Goal: Task Accomplishment & Management: Manage account settings

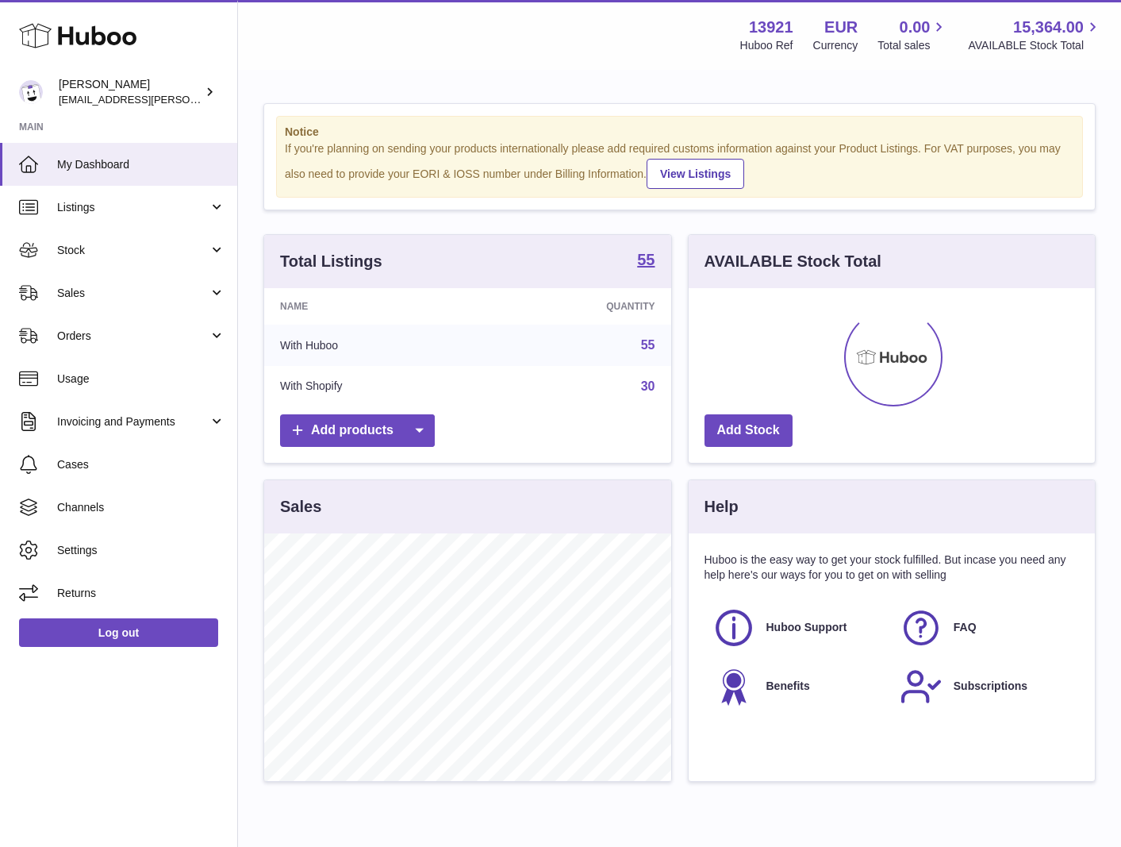
scroll to position [248, 406]
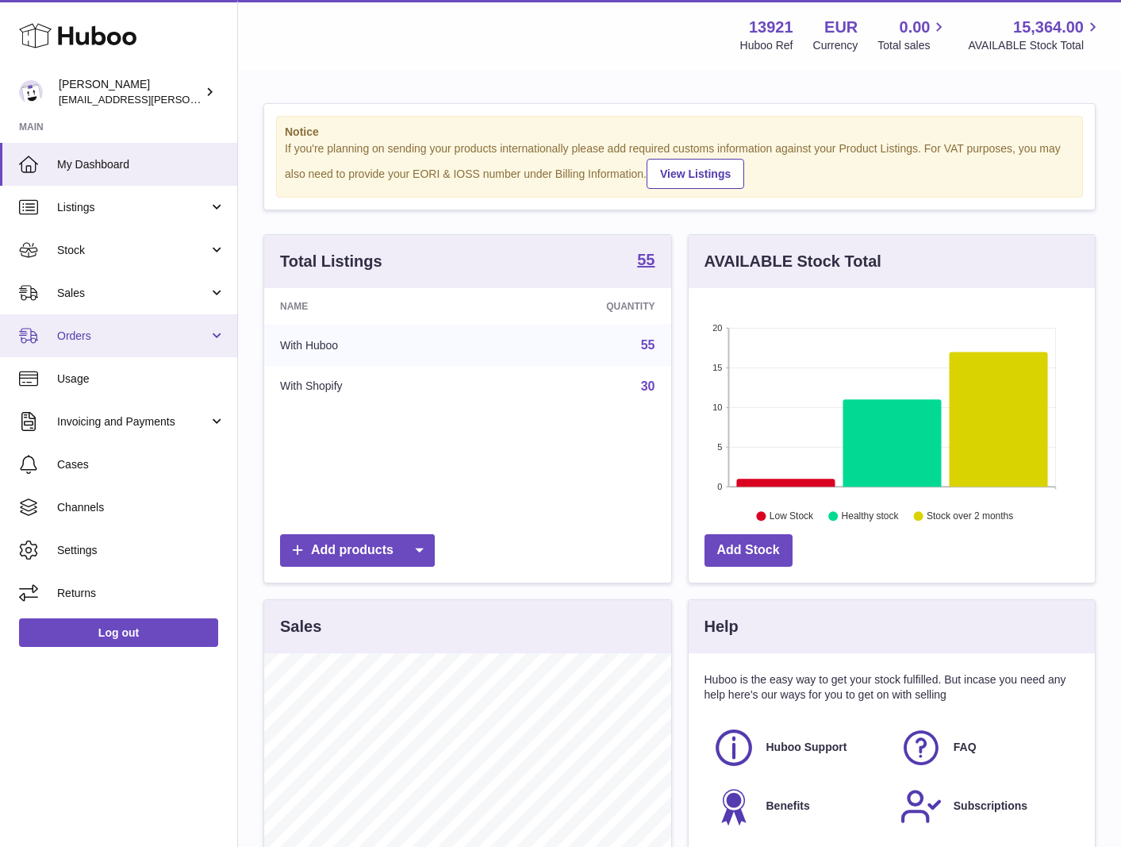
click at [120, 344] on link "Orders" at bounding box center [118, 335] width 237 height 43
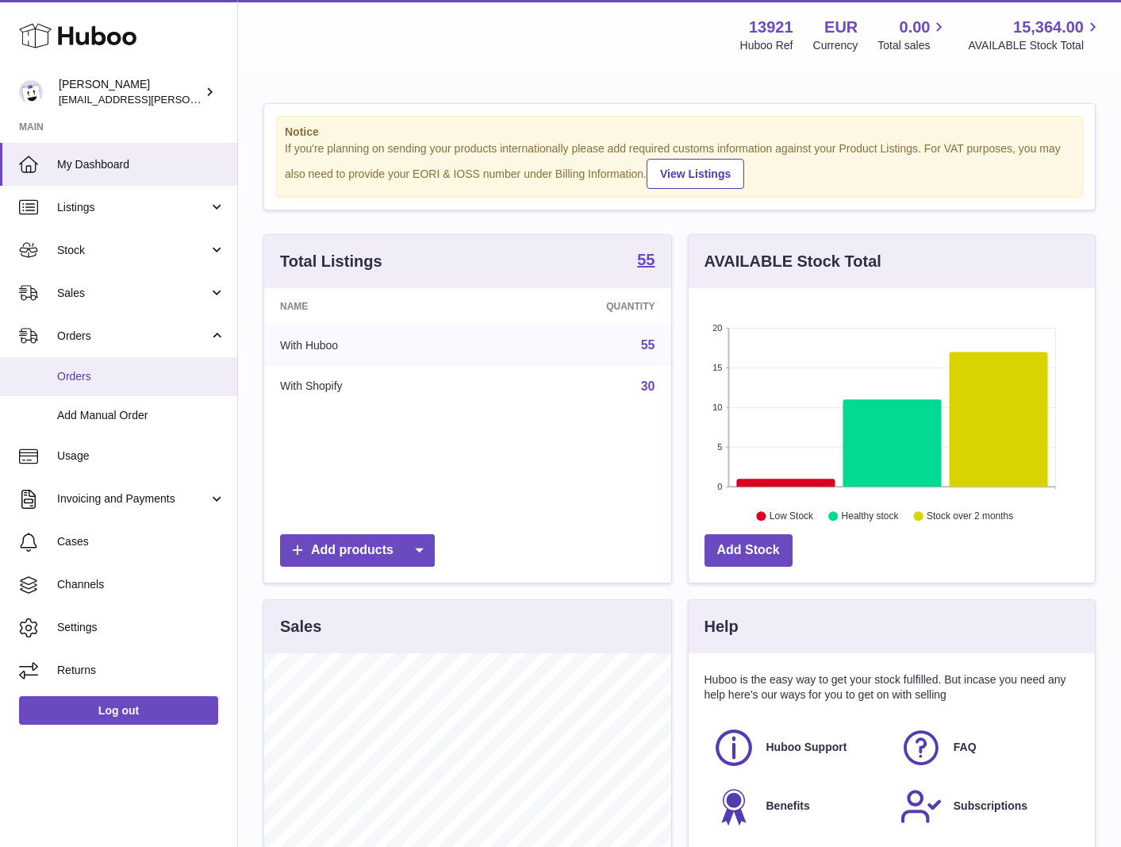
click at [118, 382] on span "Orders" at bounding box center [141, 376] width 168 height 15
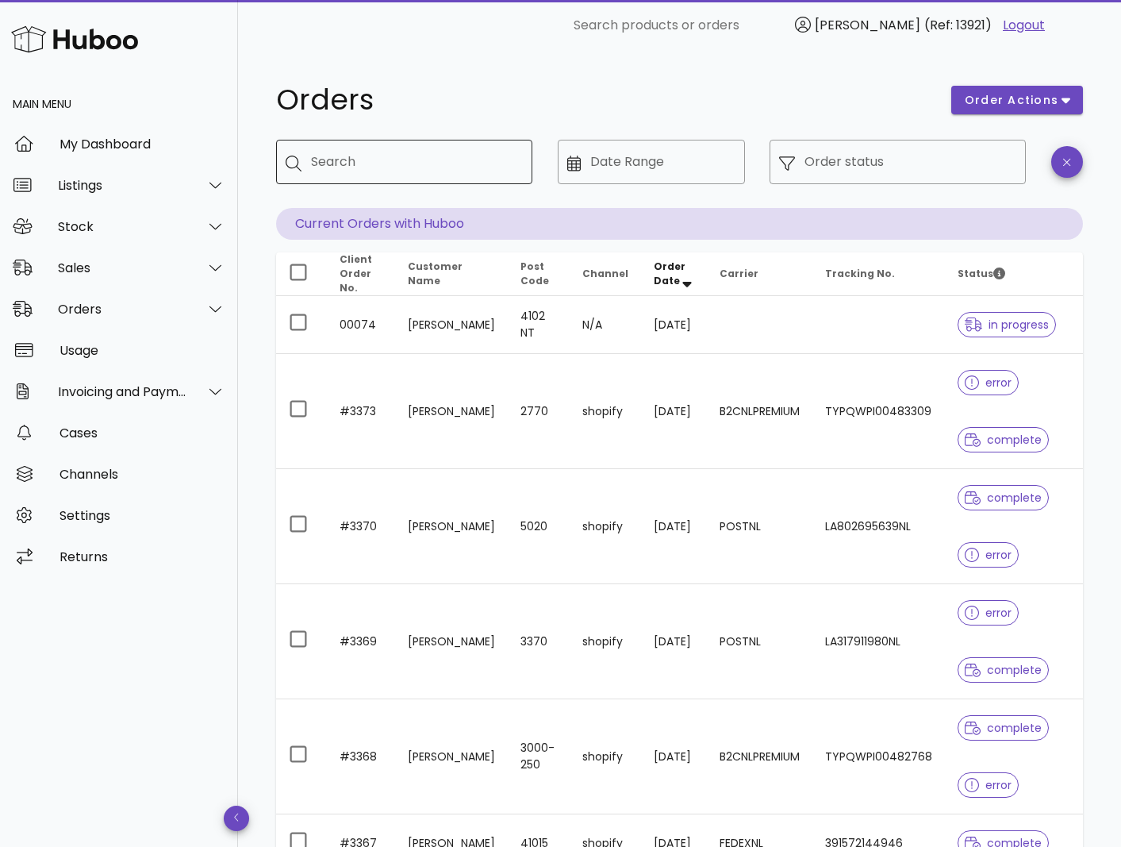
click at [338, 143] on div "Search" at bounding box center [415, 162] width 209 height 44
paste input "****"
type input "****"
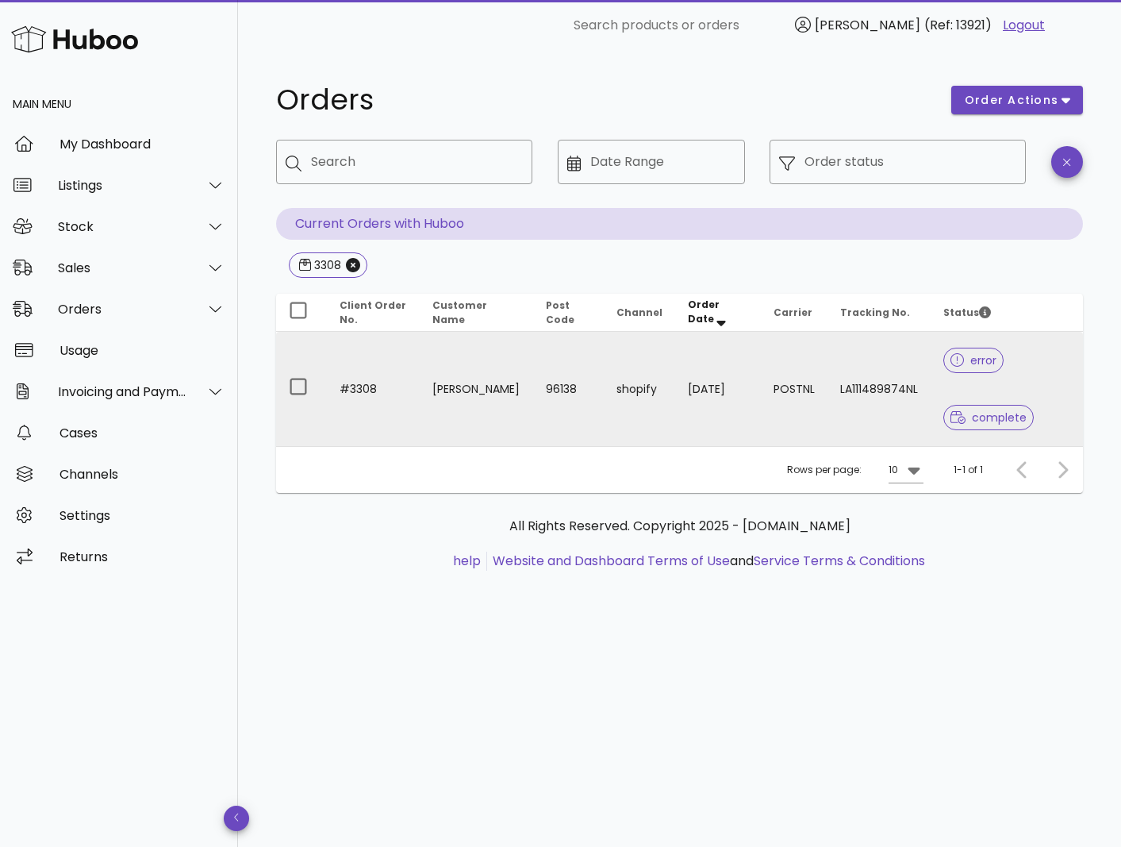
click at [486, 382] on td "[PERSON_NAME]" at bounding box center [477, 389] width 114 height 114
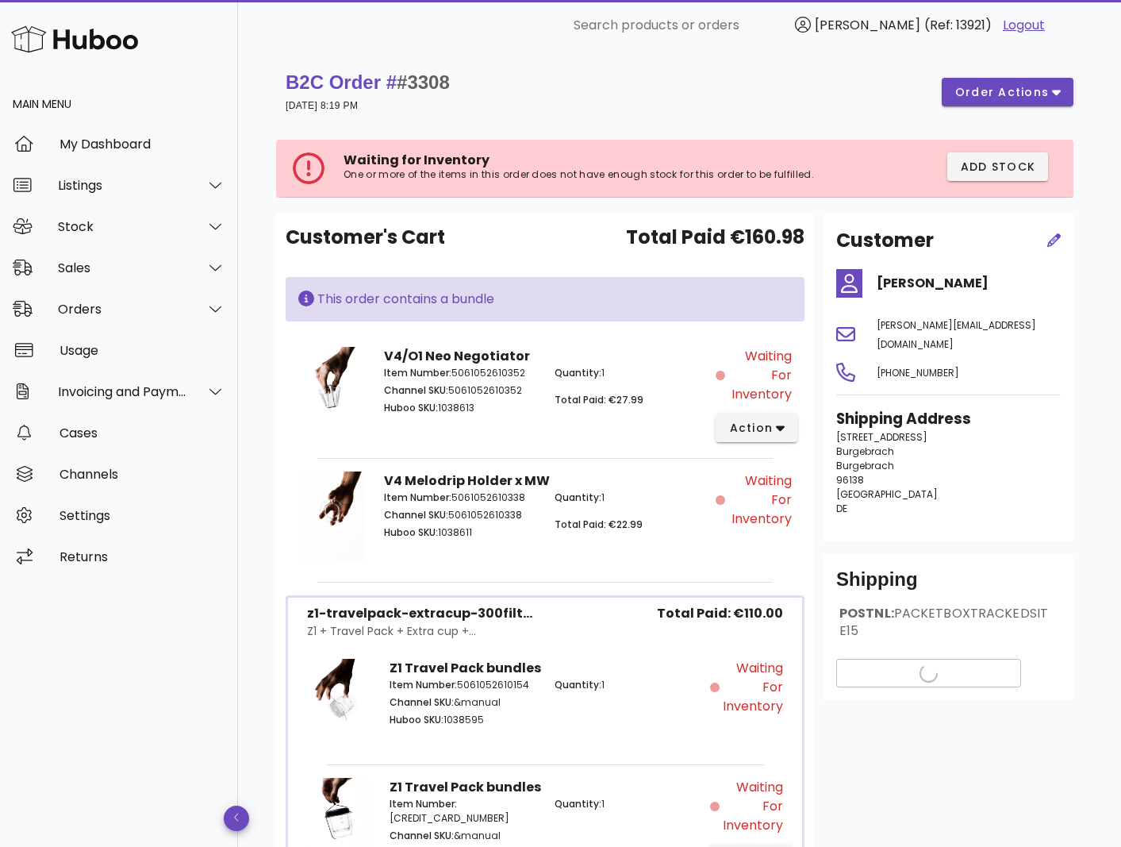
click at [433, 86] on span "#3308" at bounding box center [423, 81] width 53 height 21
copy span "3308"
click at [156, 305] on div "Orders" at bounding box center [122, 308] width 129 height 15
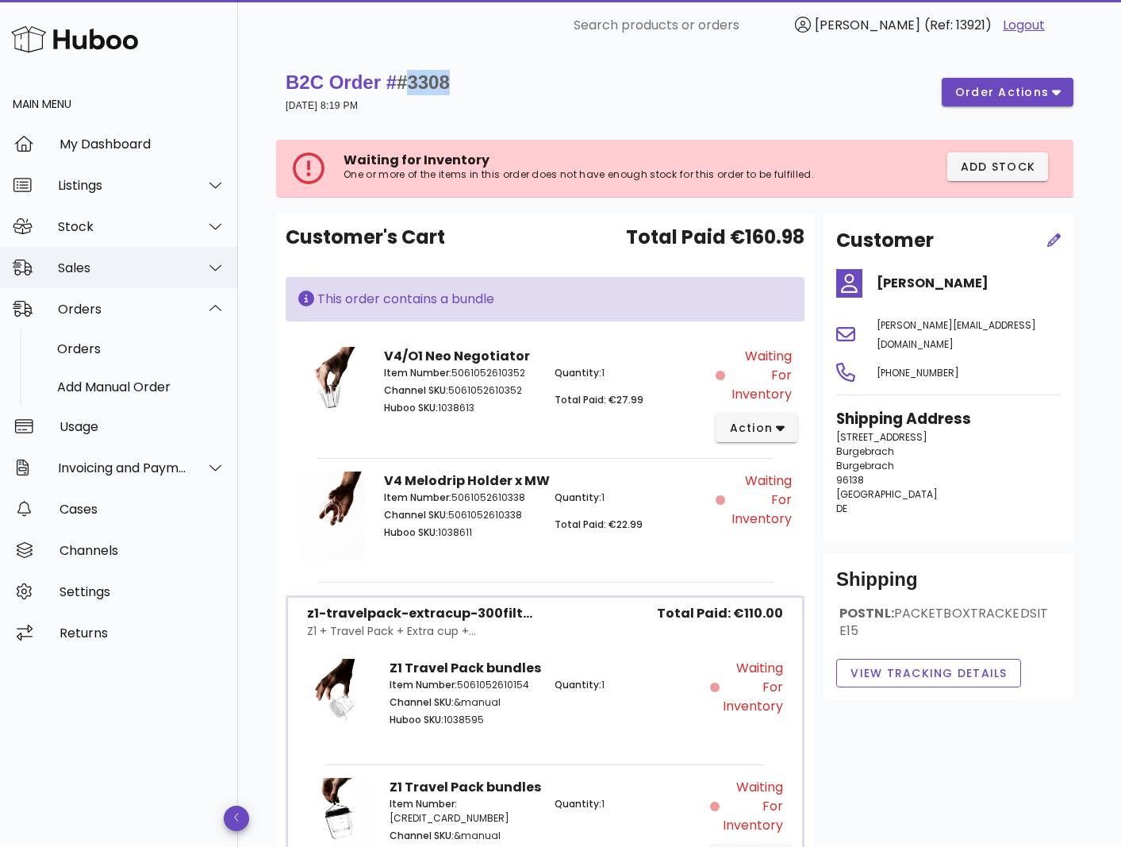
click at [156, 274] on div "Sales" at bounding box center [122, 267] width 129 height 15
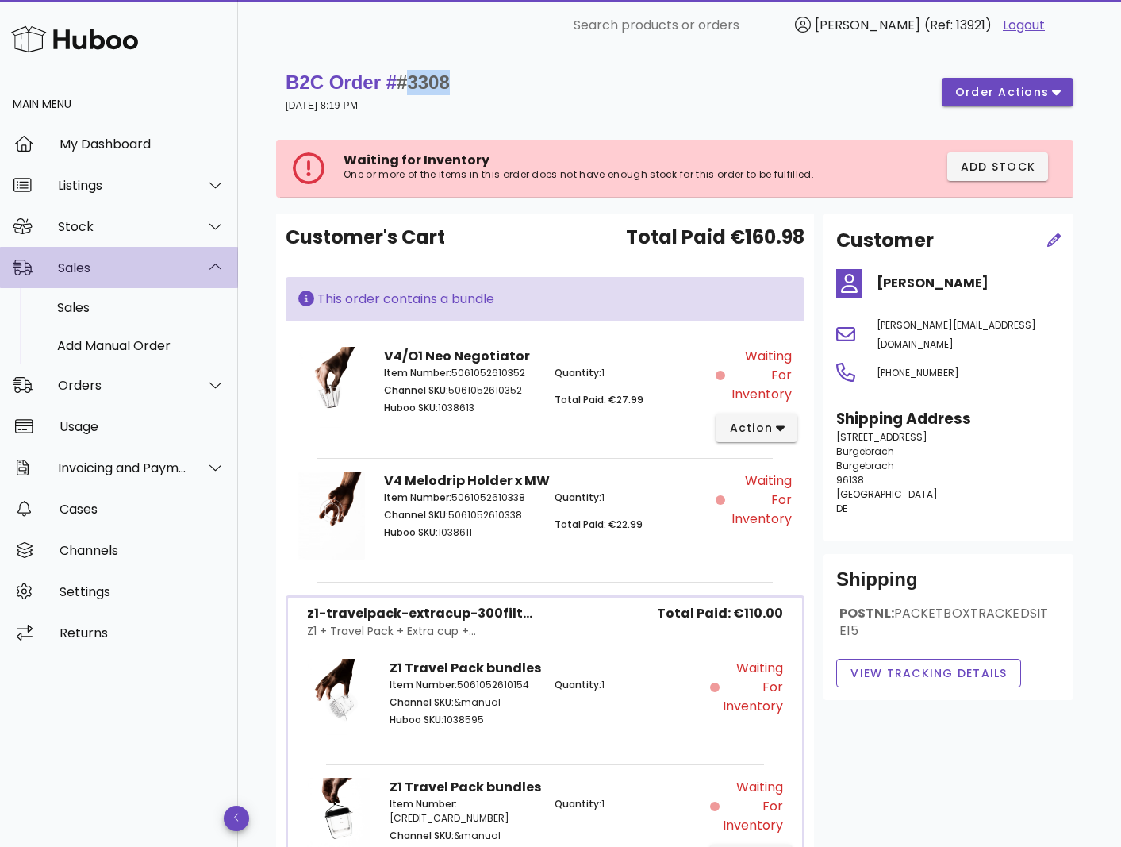
click at [182, 279] on div "Sales" at bounding box center [119, 267] width 238 height 41
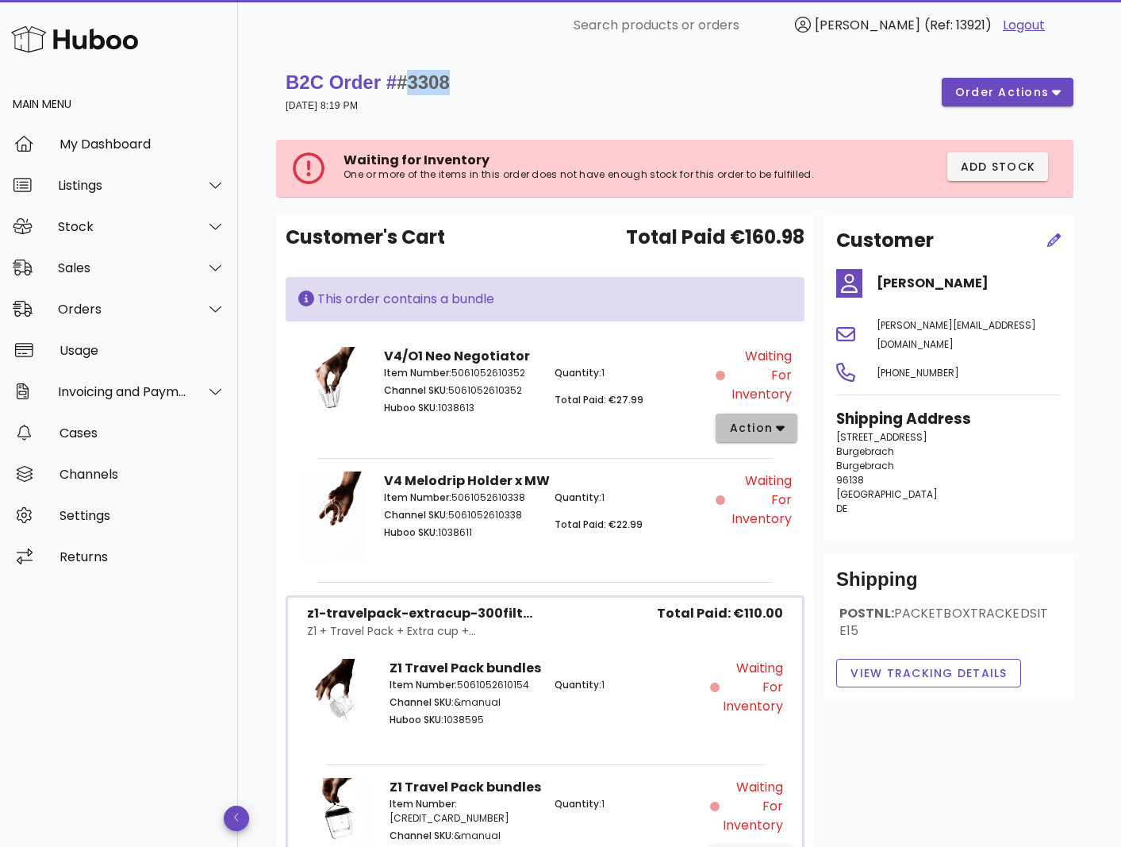
click at [764, 431] on span "action" at bounding box center [750, 428] width 44 height 17
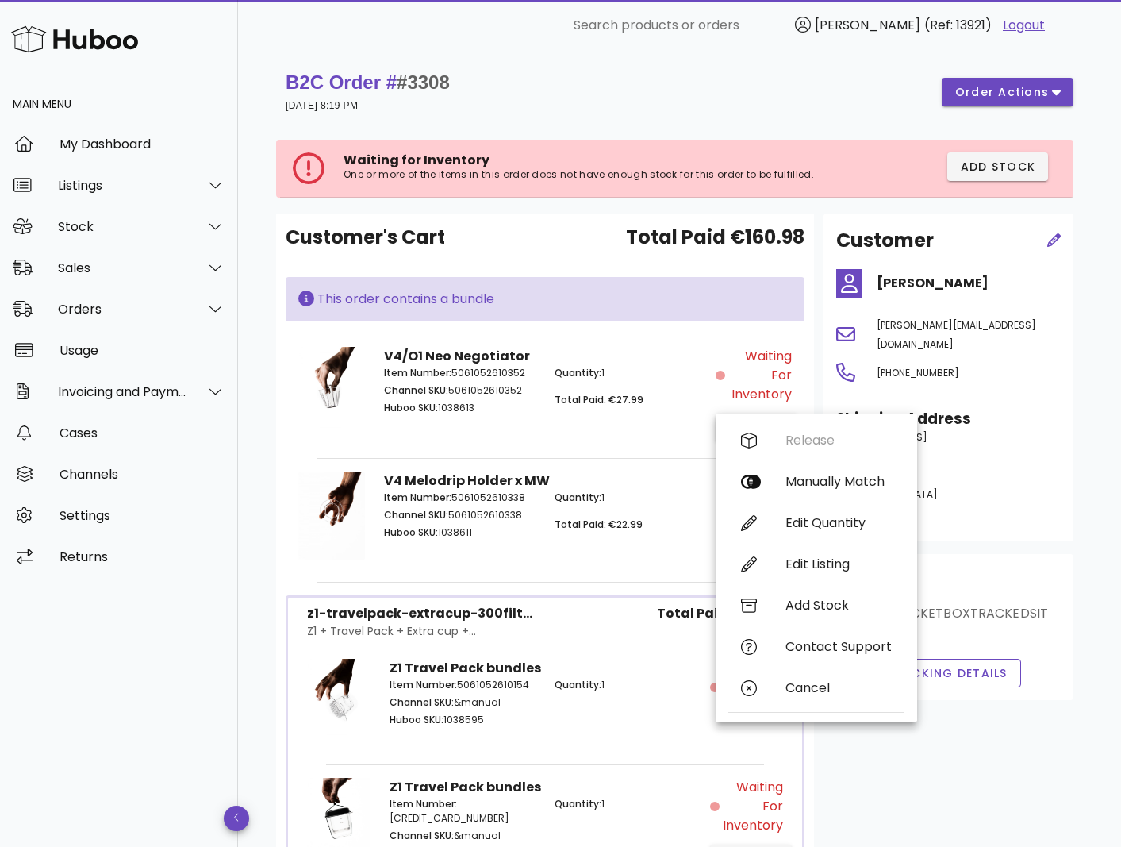
click at [632, 430] on div "V4/O1 Neo Negotiator Item Number: 5061052610352 Channel SKU: 5061052610352 Hubo…" at bounding box center [545, 394] width 342 height 114
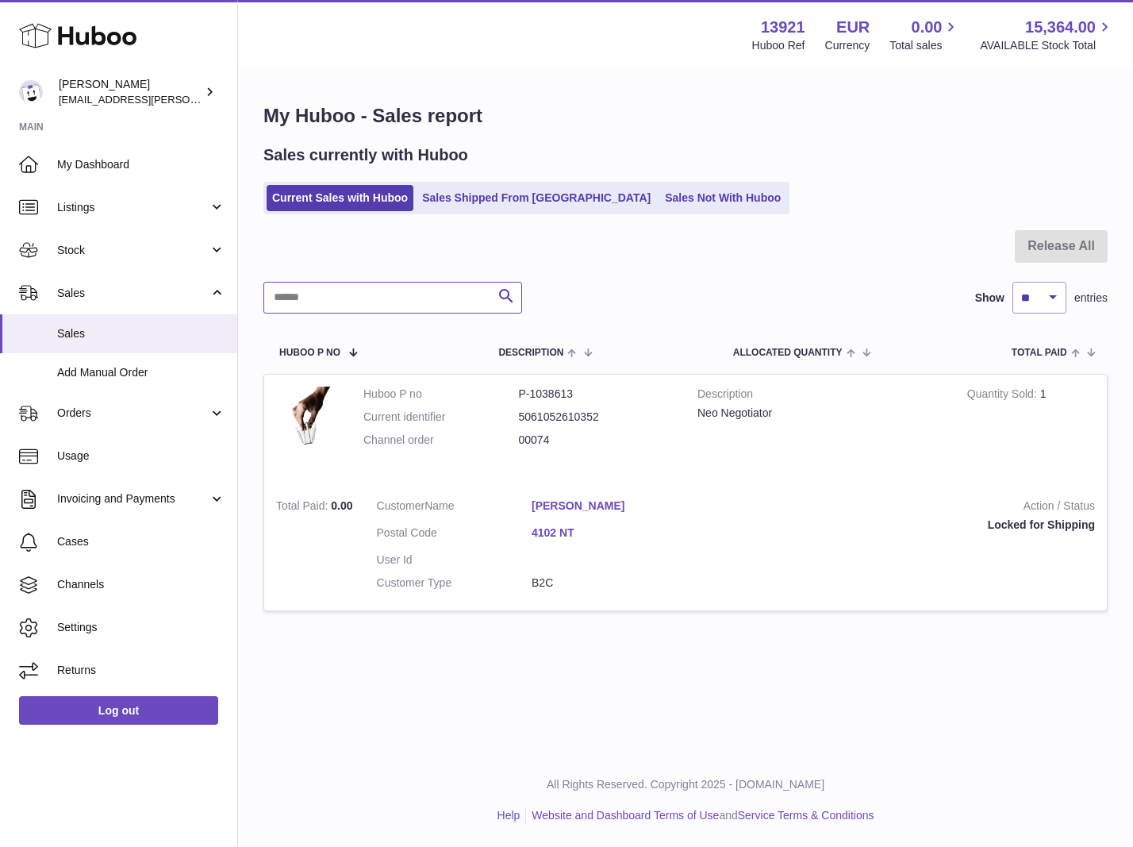
click at [315, 313] on input "text" at bounding box center [392, 298] width 259 height 32
paste input "****"
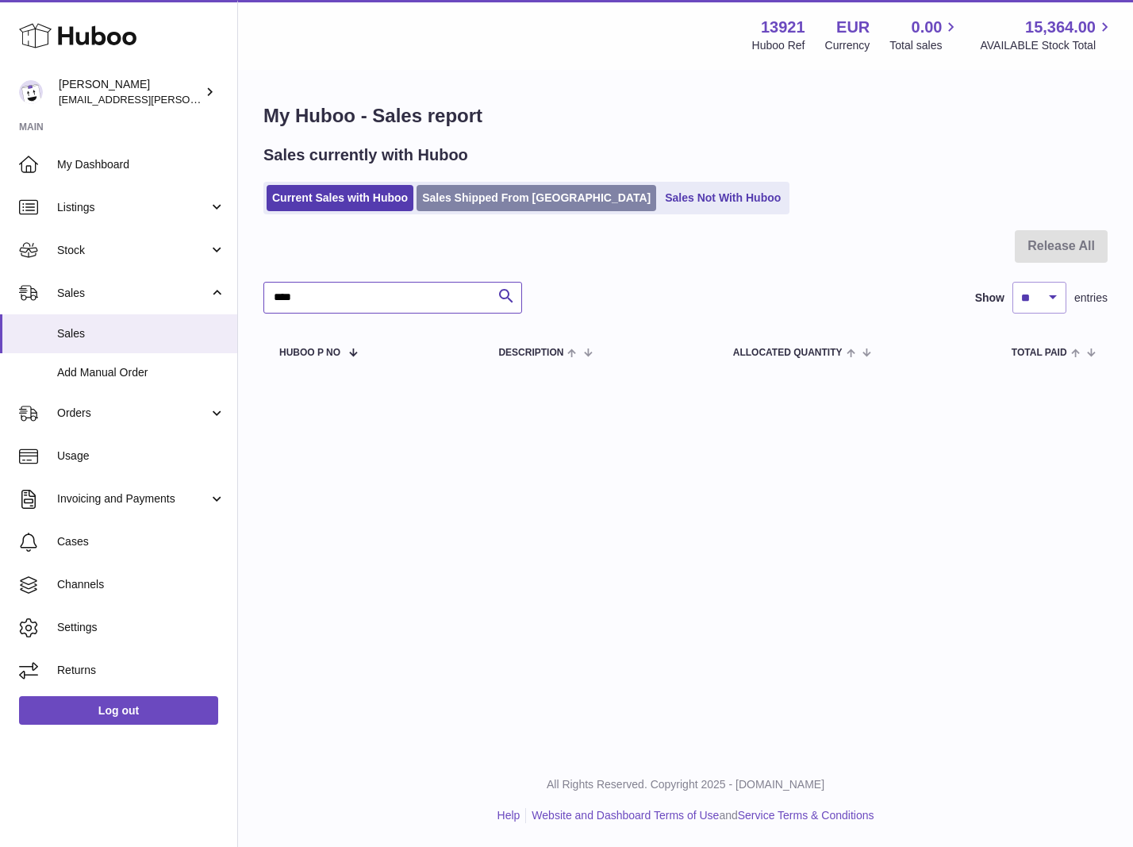
type input "****"
click at [502, 185] on link "Sales Shipped From Huboo" at bounding box center [537, 198] width 240 height 26
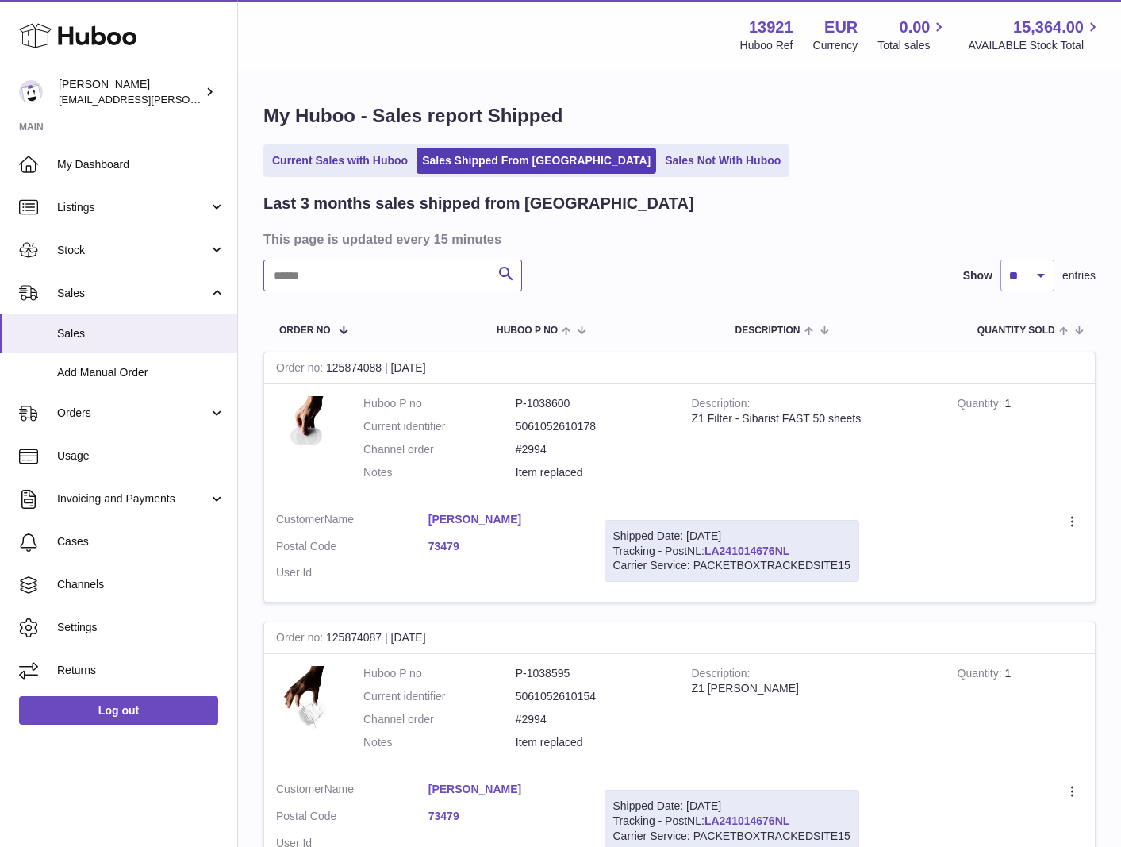
click at [325, 280] on input "text" at bounding box center [392, 275] width 259 height 32
paste input "****"
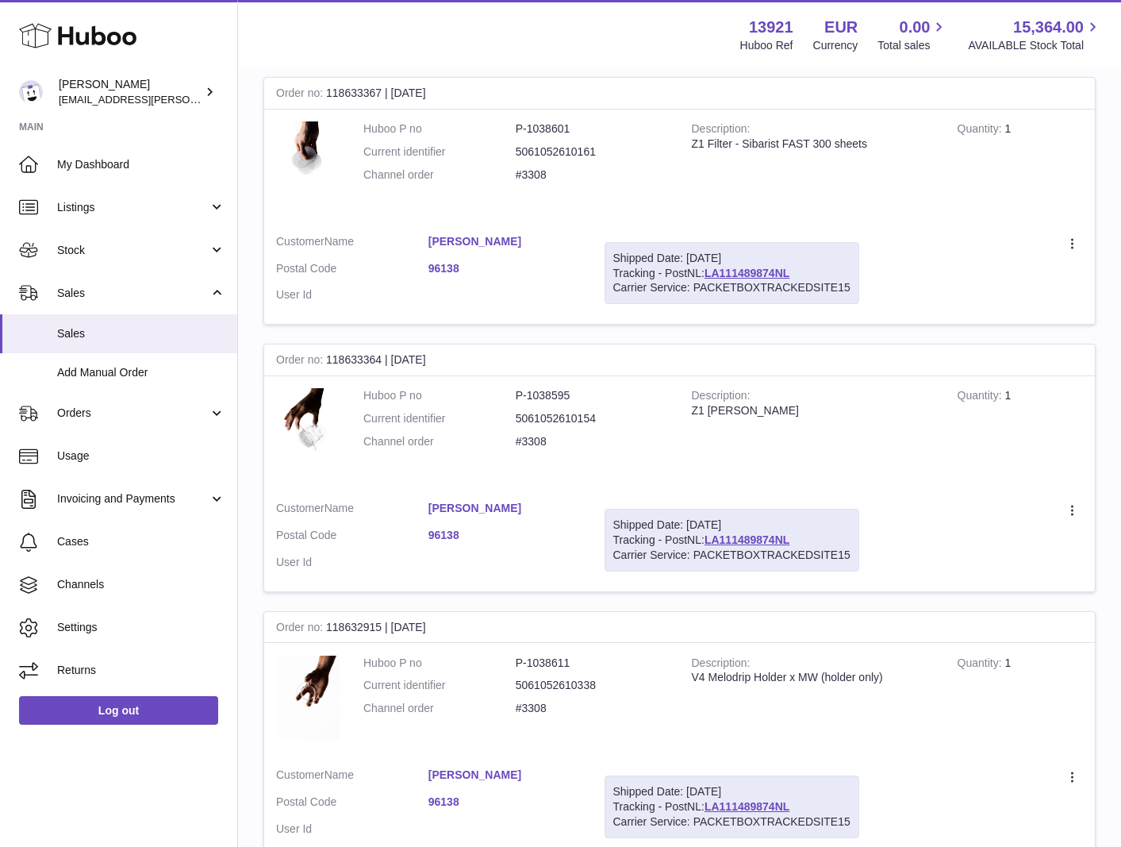
scroll to position [272, 0]
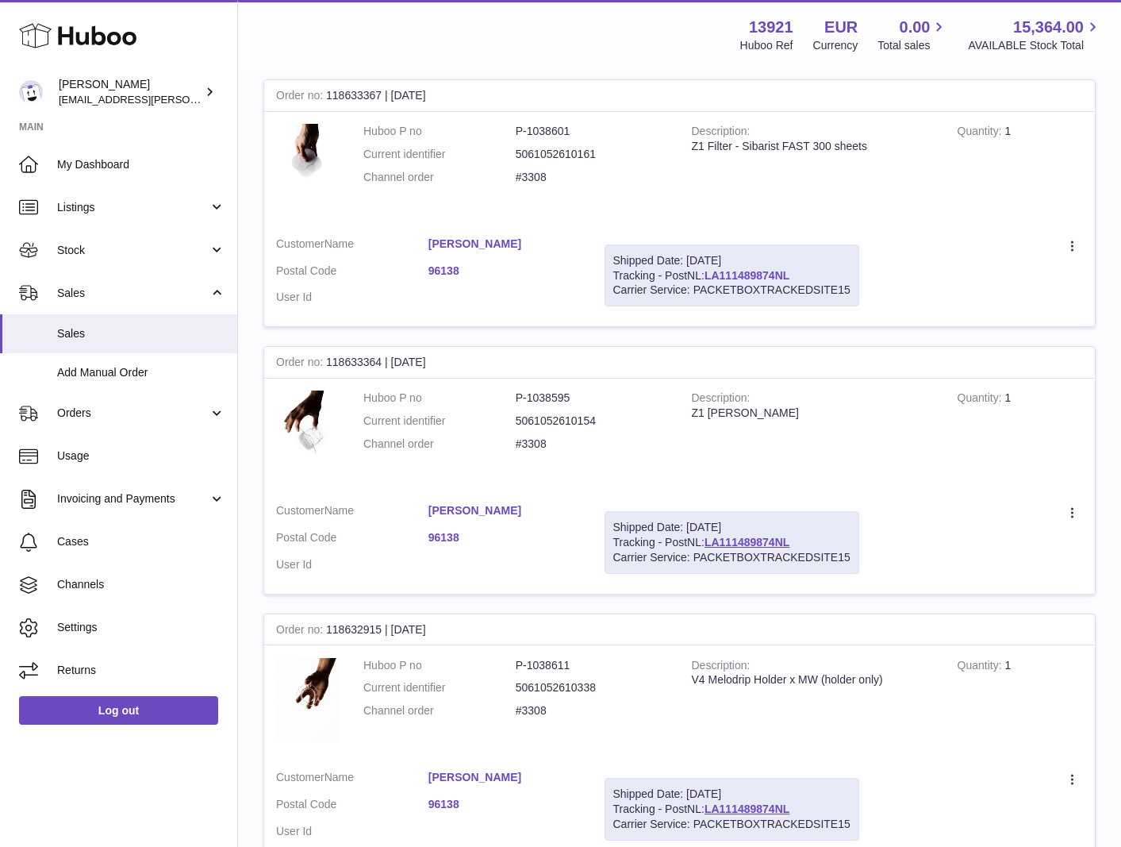
type input "****"
click at [779, 275] on link "LA111489874NL" at bounding box center [747, 275] width 85 height 13
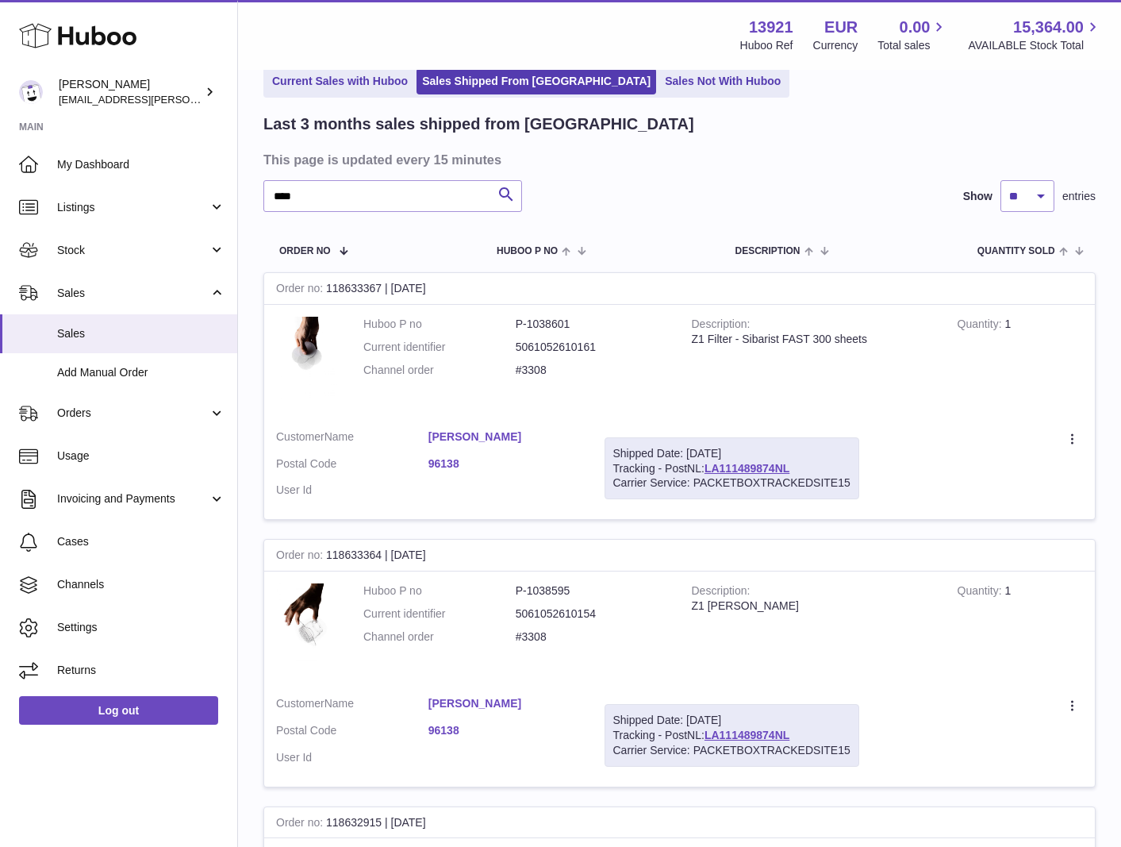
scroll to position [0, 0]
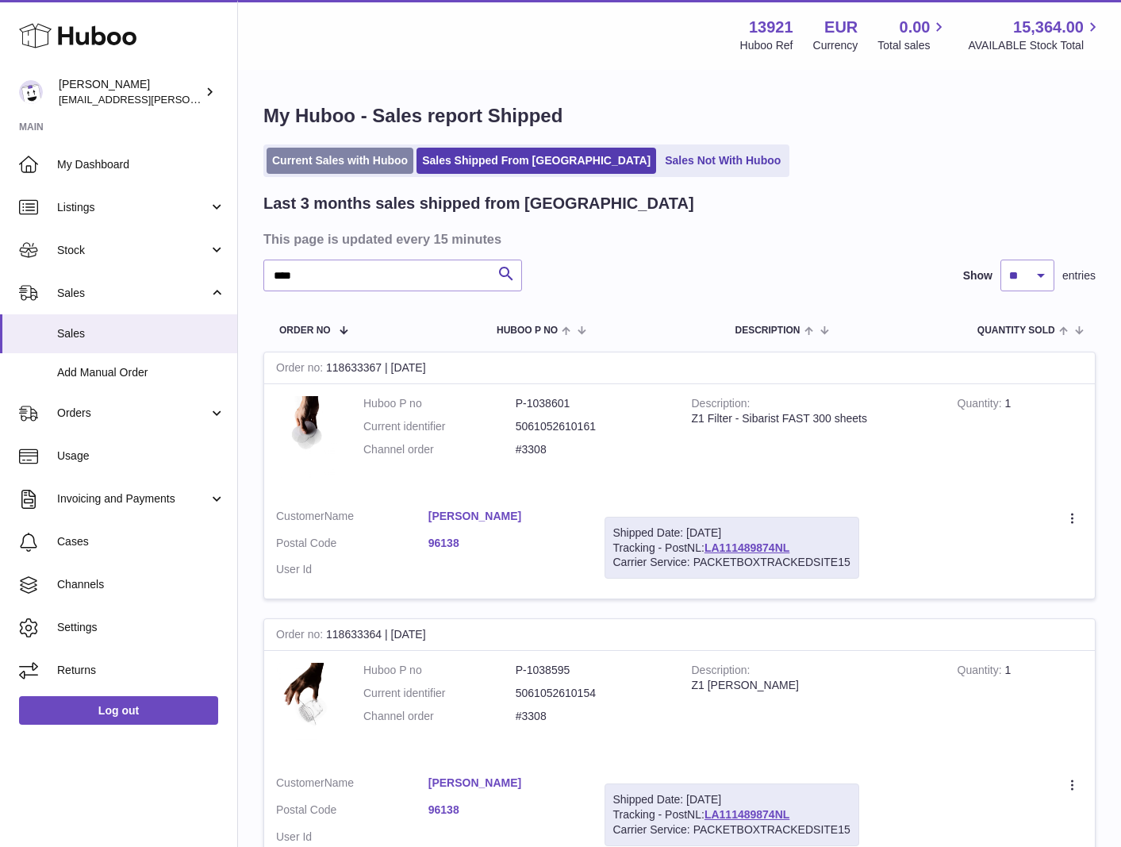
click at [346, 157] on link "Current Sales with Huboo" at bounding box center [340, 161] width 147 height 26
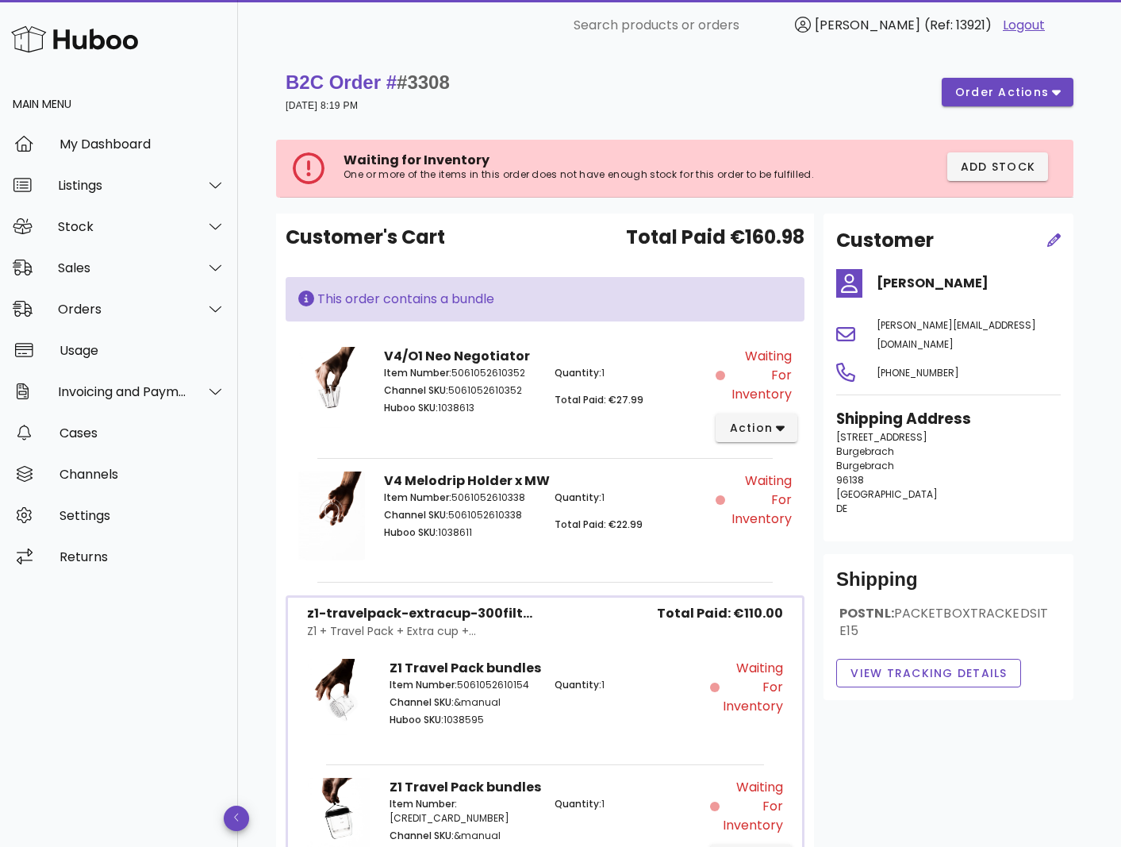
click at [436, 79] on span "#3308" at bounding box center [423, 81] width 53 height 21
copy span "3308"
click at [912, 281] on h4 "[PERSON_NAME]" at bounding box center [969, 283] width 184 height 19
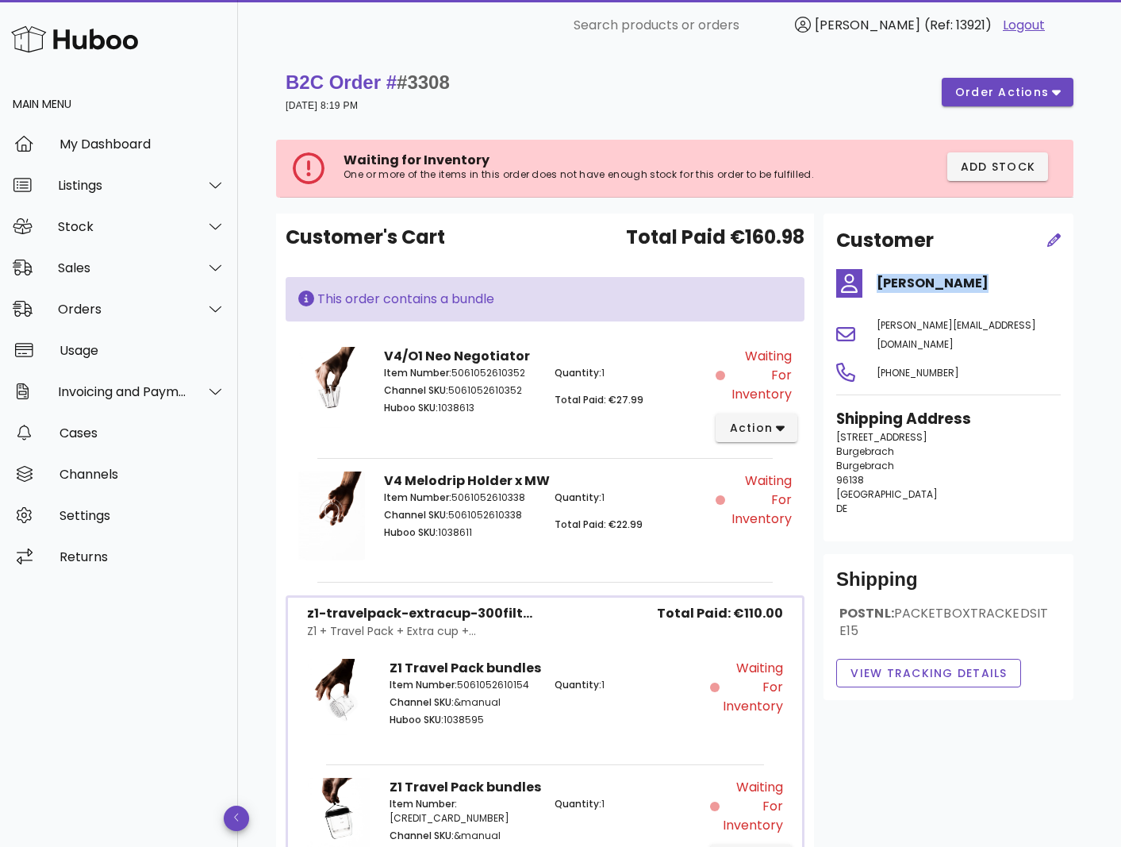
click at [912, 281] on h4 "[PERSON_NAME]" at bounding box center [969, 283] width 184 height 19
copy div "[PERSON_NAME]"
click at [996, 88] on span "order actions" at bounding box center [1001, 92] width 95 height 17
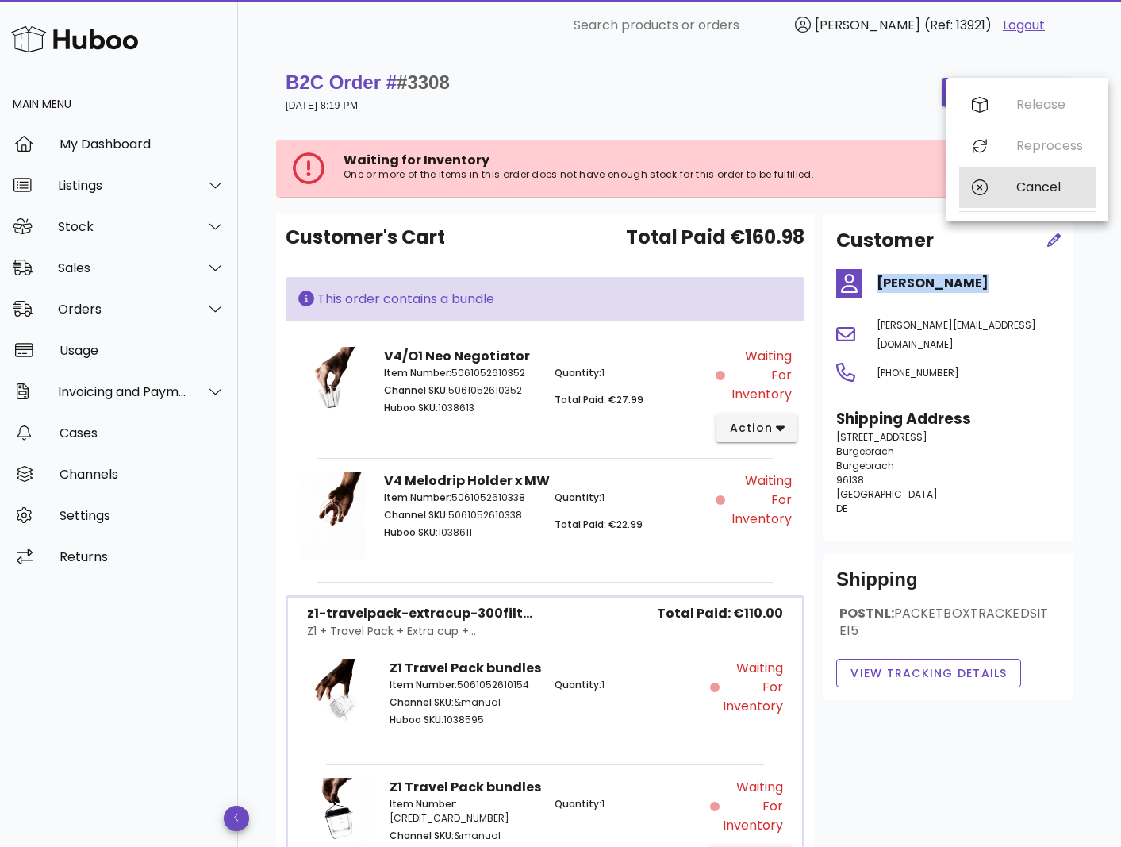
click at [1020, 181] on div "Cancel" at bounding box center [1049, 186] width 67 height 15
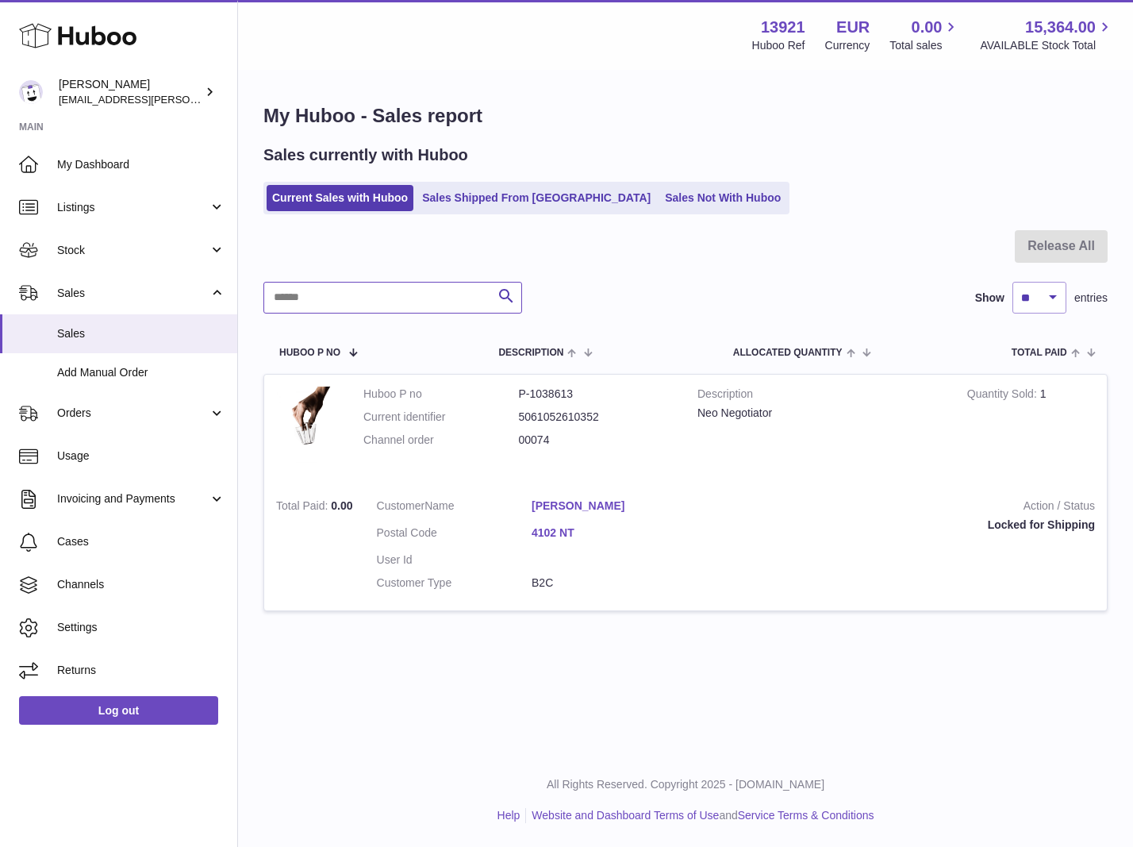
click at [317, 294] on input "text" at bounding box center [392, 298] width 259 height 32
paste input "****"
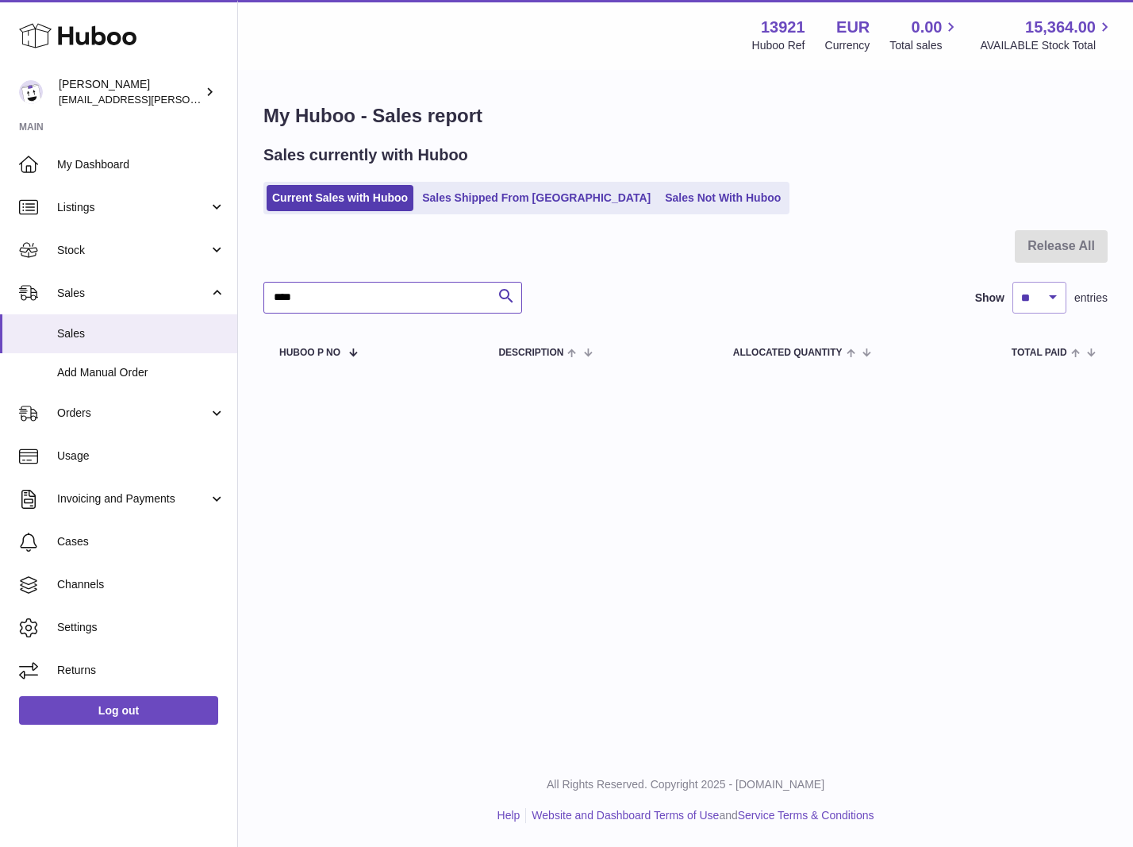
click at [394, 293] on input "****" at bounding box center [392, 298] width 259 height 32
paste input "********"
type input "**********"
click at [450, 212] on ul "Current Sales with Huboo Sales Shipped From Huboo Sales Not With Huboo" at bounding box center [526, 198] width 526 height 33
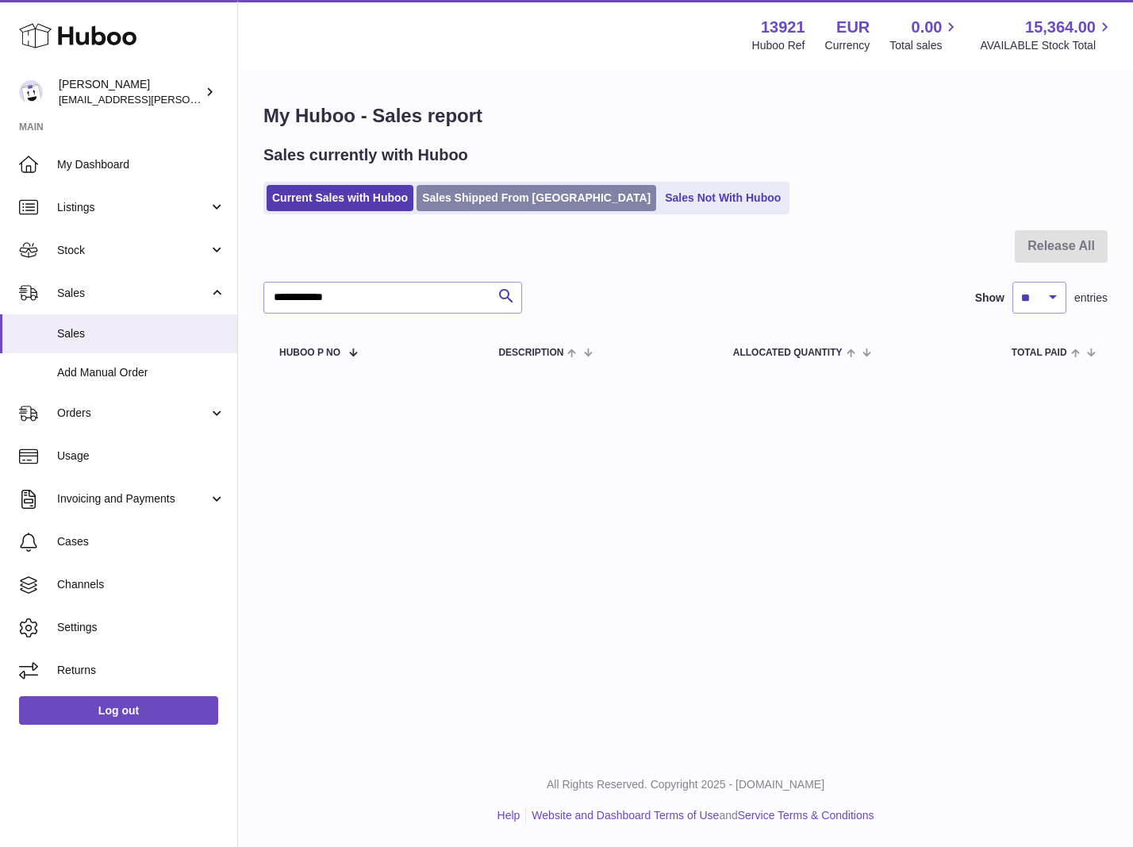
click at [456, 198] on link "Sales Shipped From Huboo" at bounding box center [537, 198] width 240 height 26
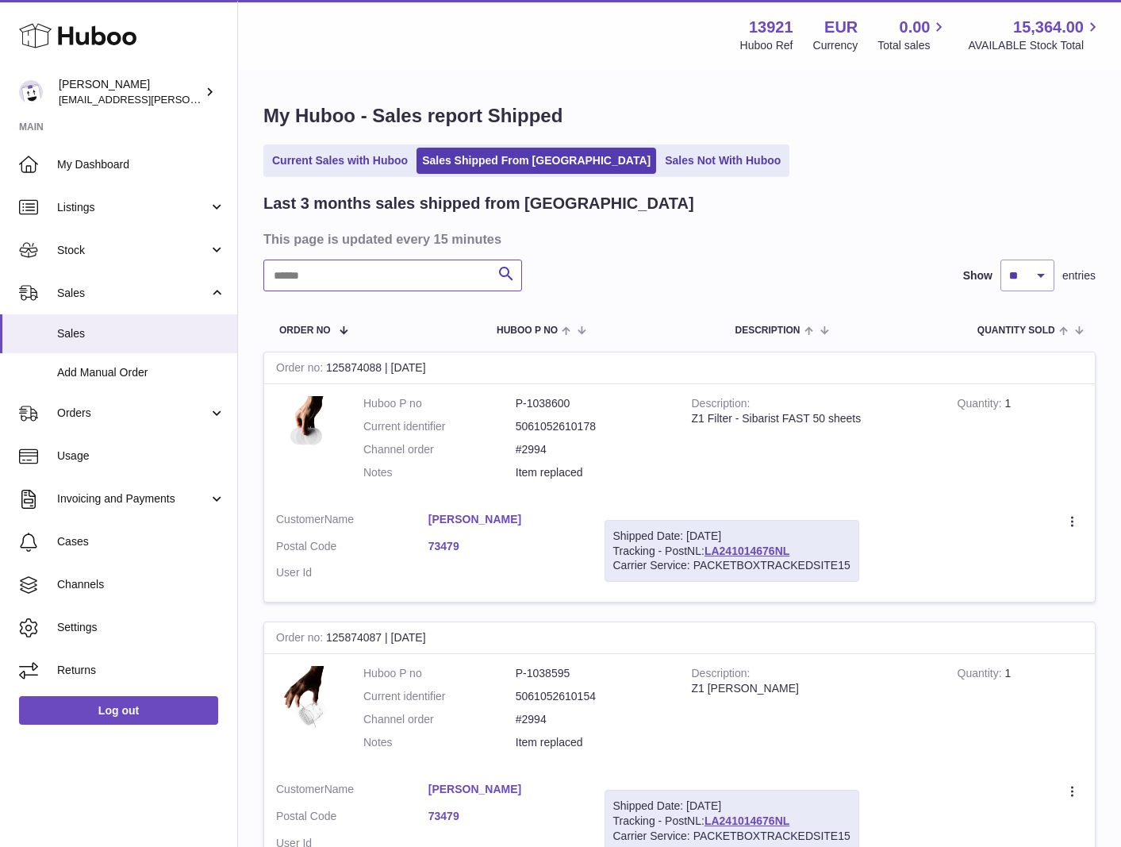
click at [328, 279] on input "text" at bounding box center [392, 275] width 259 height 32
paste input "**********"
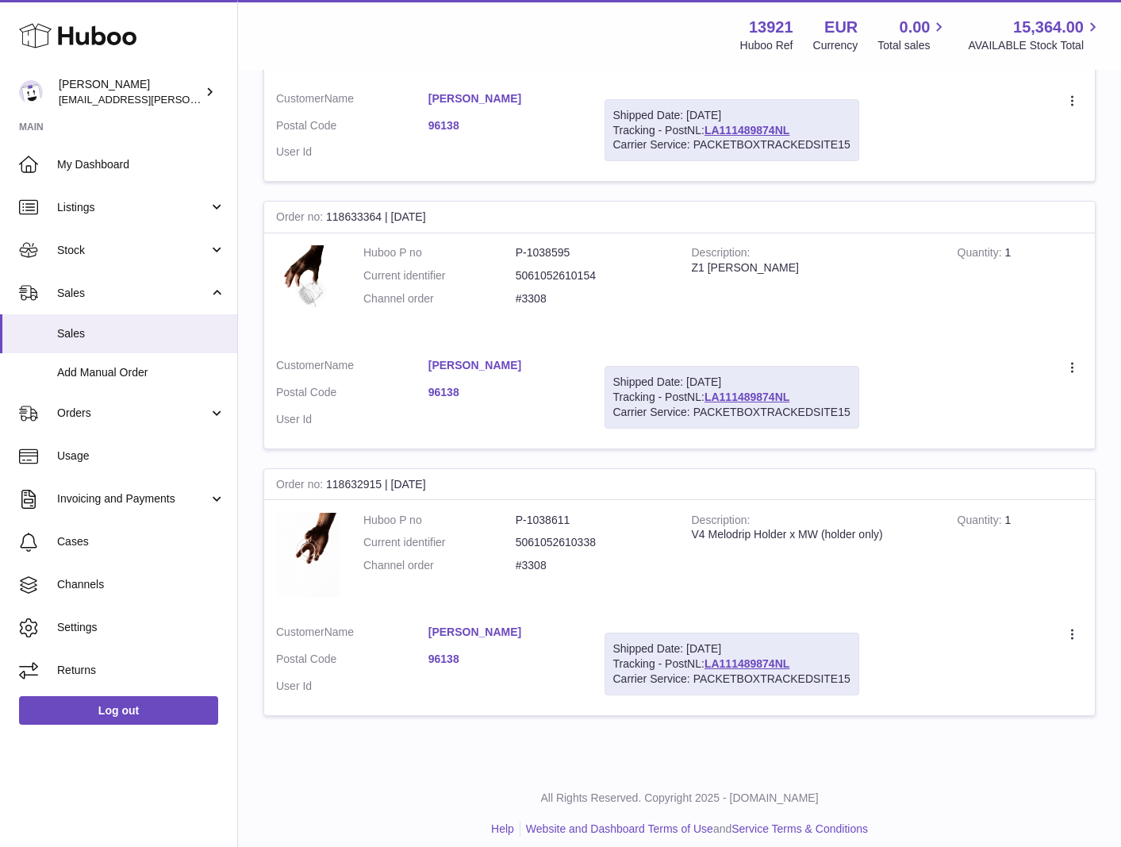
scroll to position [431, 0]
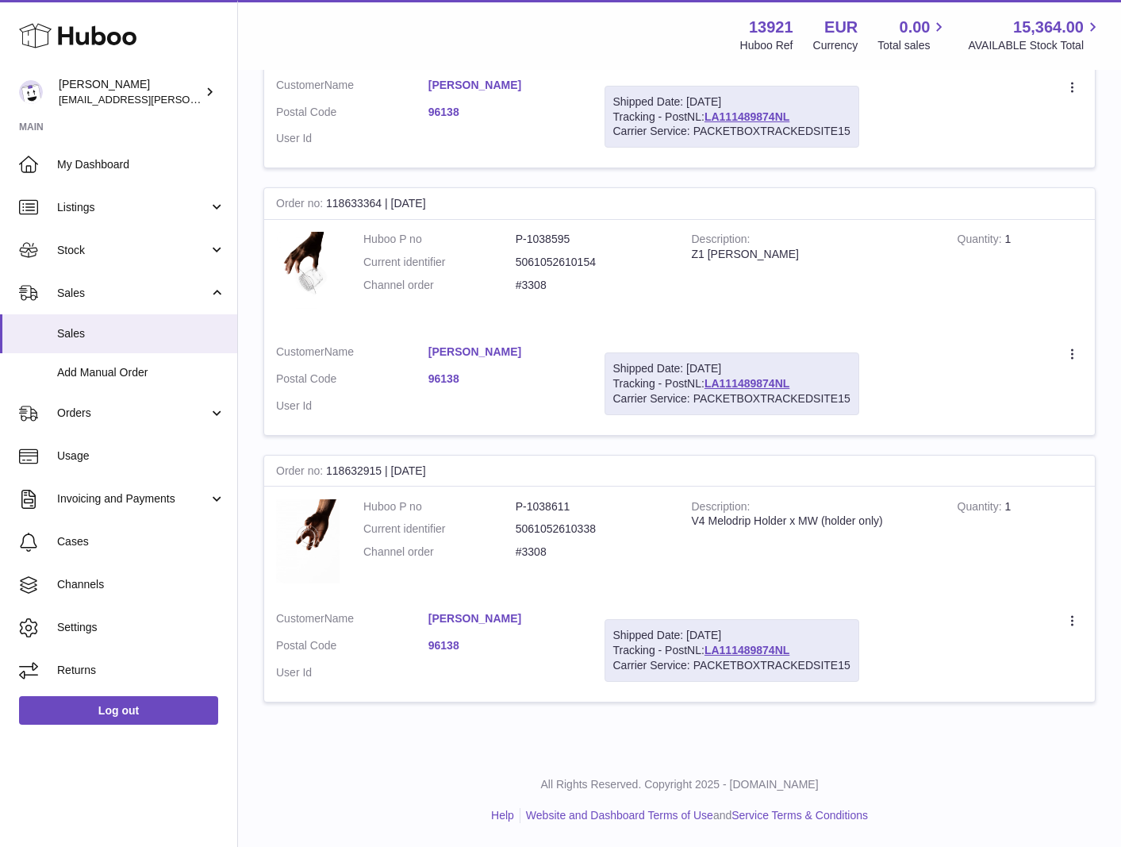
type input "**********"
drag, startPoint x: 390, startPoint y: 471, endPoint x: 472, endPoint y: 470, distance: 82.5
click at [472, 470] on div "Order no 118632915 | 9th Jun" at bounding box center [679, 471] width 831 height 32
drag, startPoint x: 684, startPoint y: 632, endPoint x: 766, endPoint y: 631, distance: 82.5
click at [766, 631] on div "Shipped Date: 3rd Oct 2025" at bounding box center [731, 635] width 237 height 15
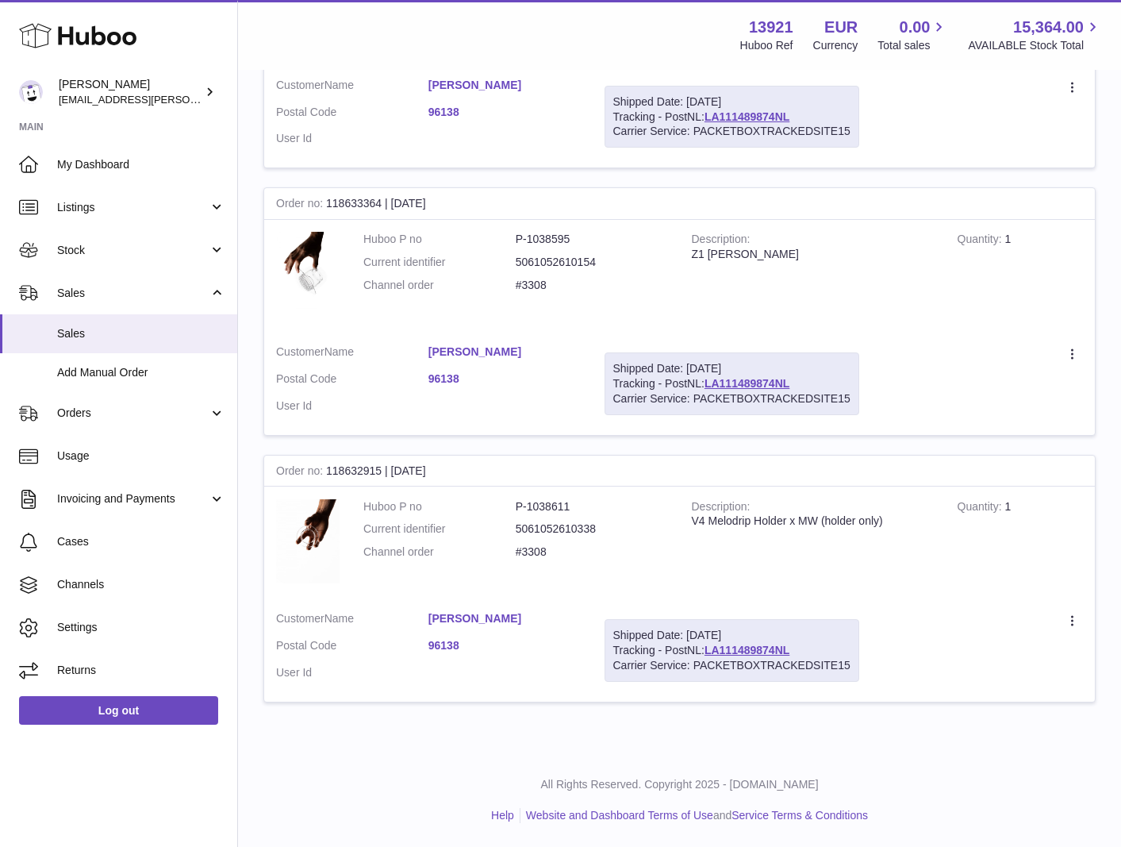
click at [752, 123] on div "Shipped Date: 3rd Oct 2025 Tracking - PostNL: LA111489874NL Carrier Service: PA…" at bounding box center [732, 117] width 255 height 63
click at [754, 117] on link "LA111489874NL" at bounding box center [747, 116] width 85 height 13
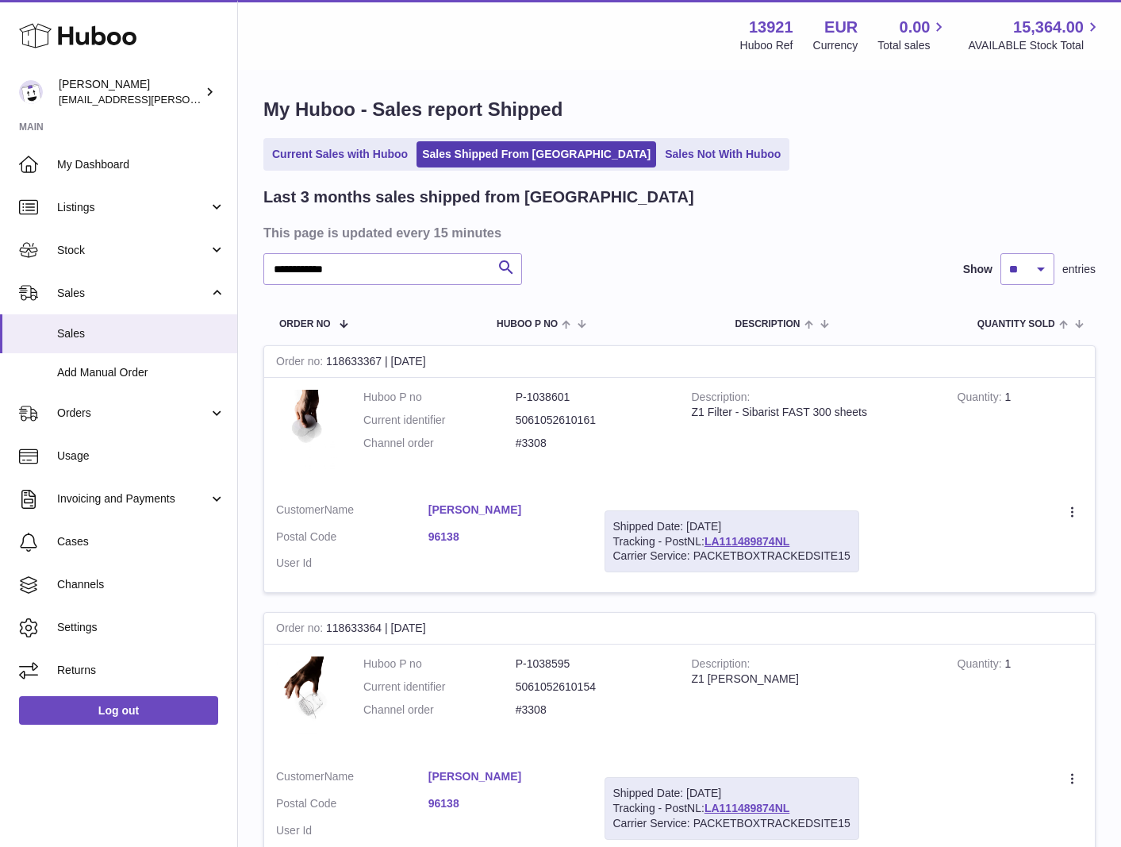
scroll to position [0, 0]
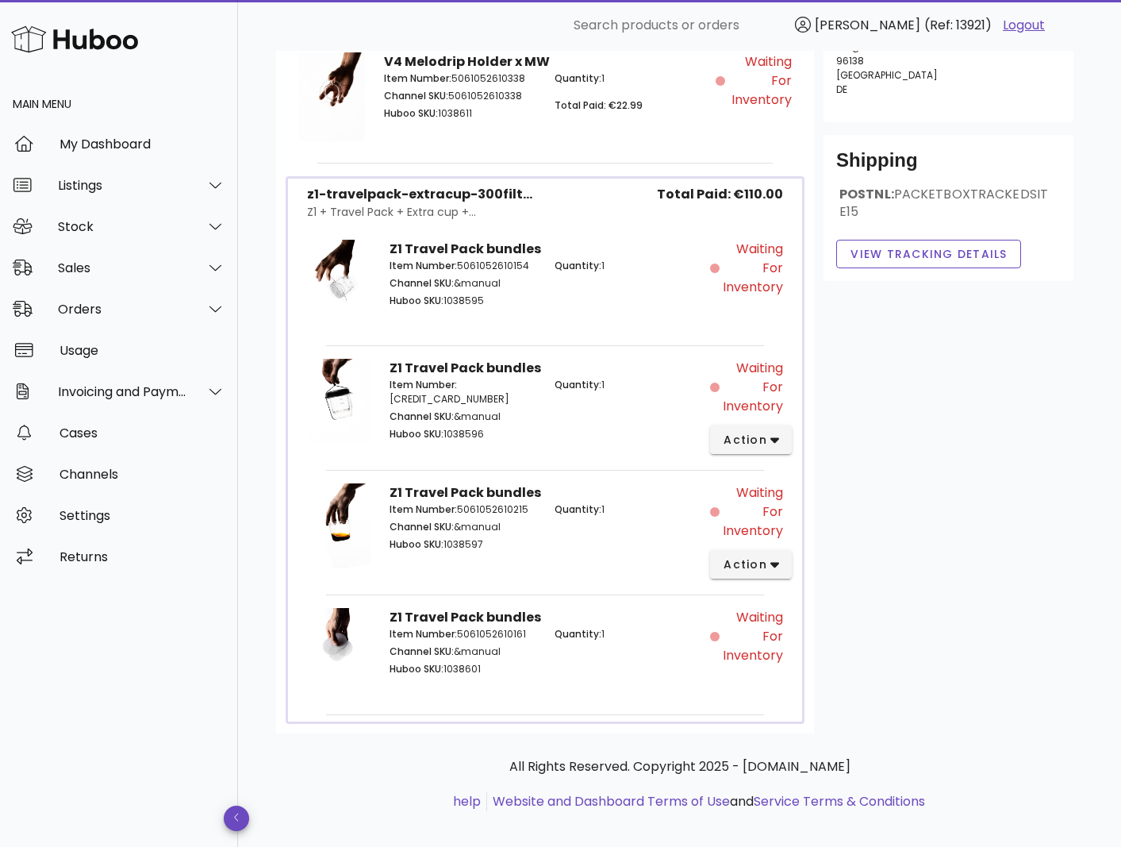
scroll to position [434, 0]
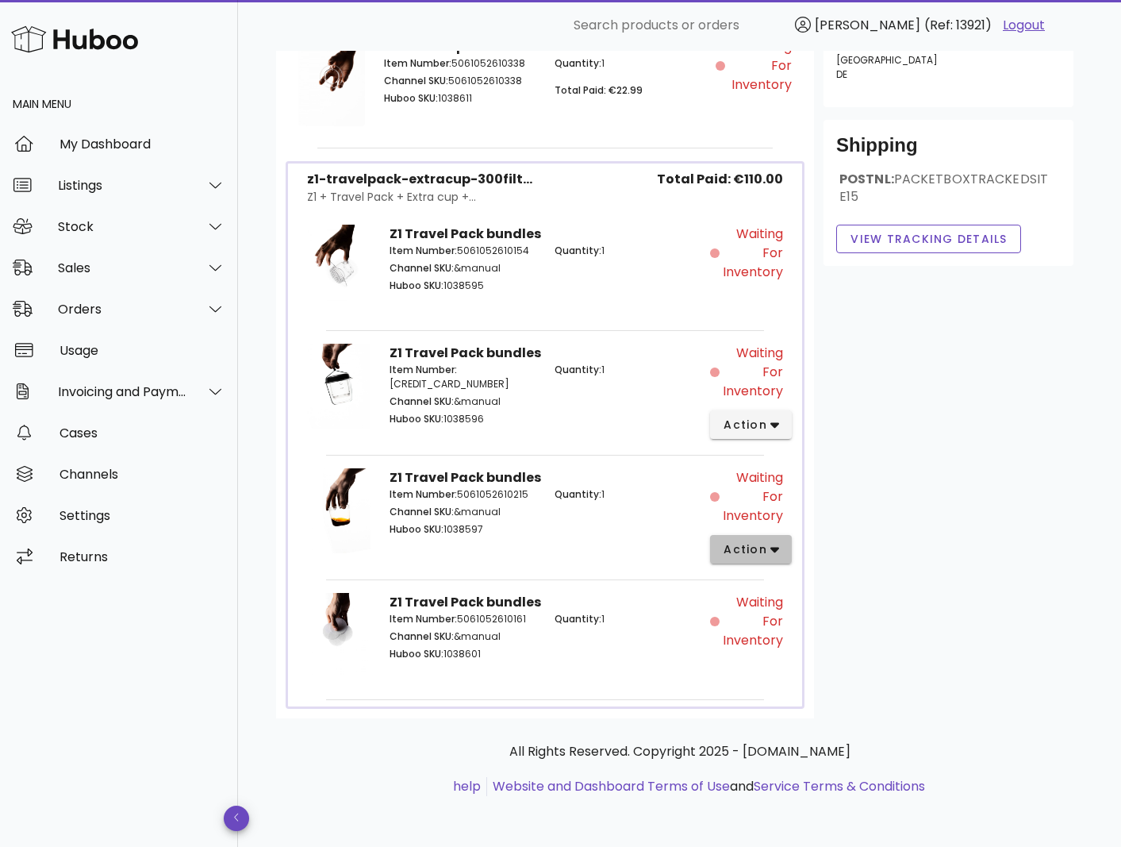
click at [758, 542] on span "action" at bounding box center [745, 549] width 44 height 17
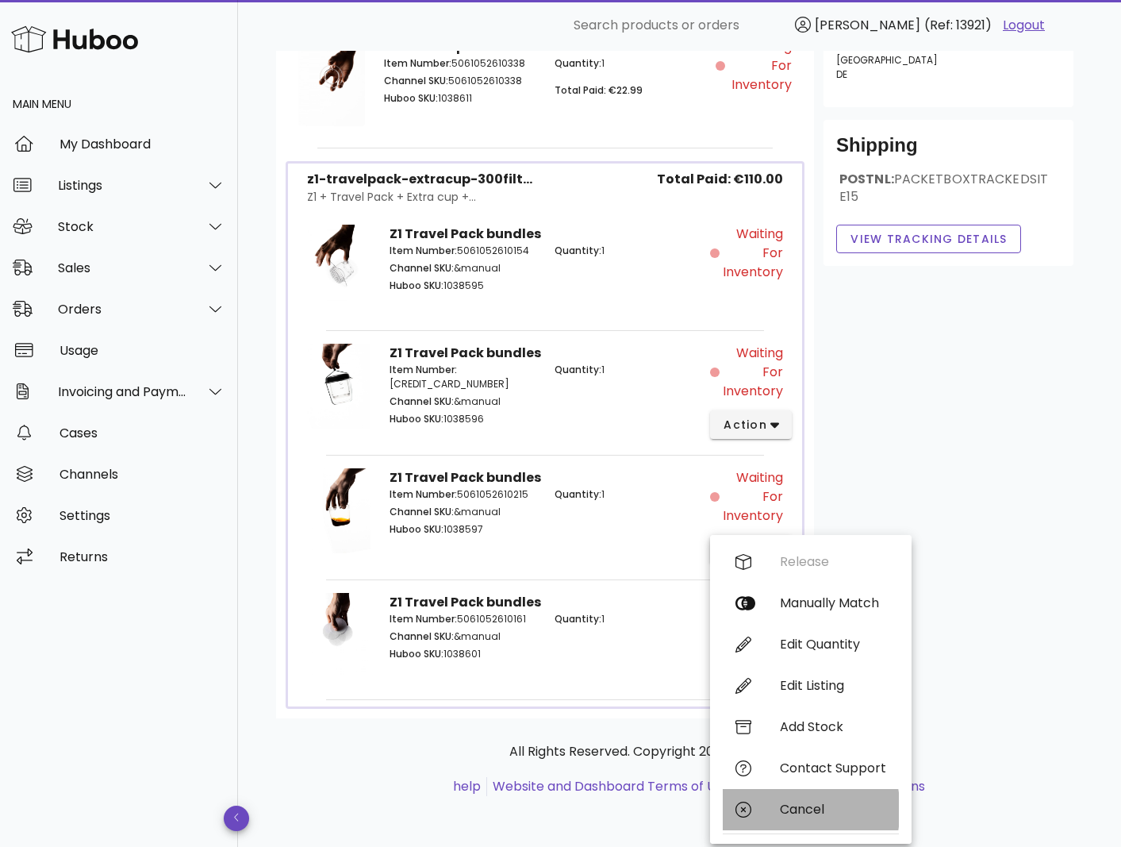
click at [806, 806] on div "Cancel" at bounding box center [833, 808] width 106 height 15
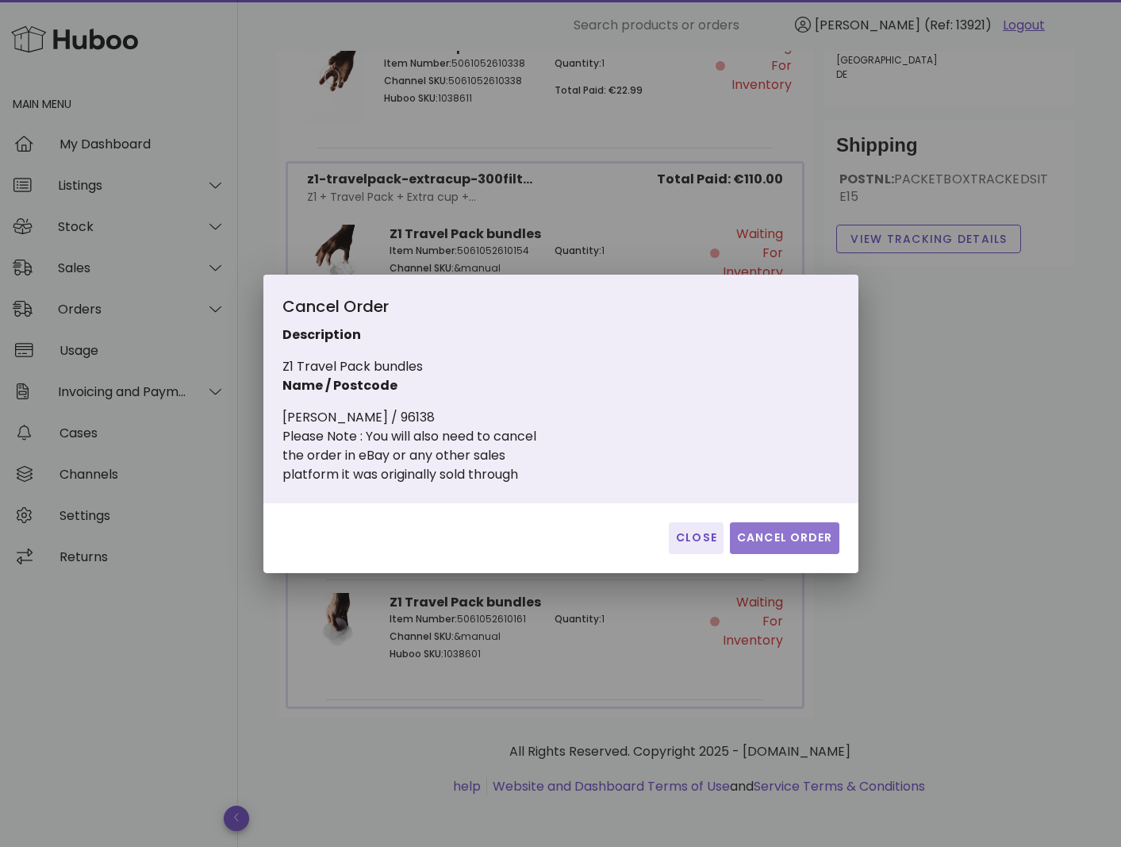
click at [801, 528] on button "Cancel Order" at bounding box center [784, 538] width 109 height 32
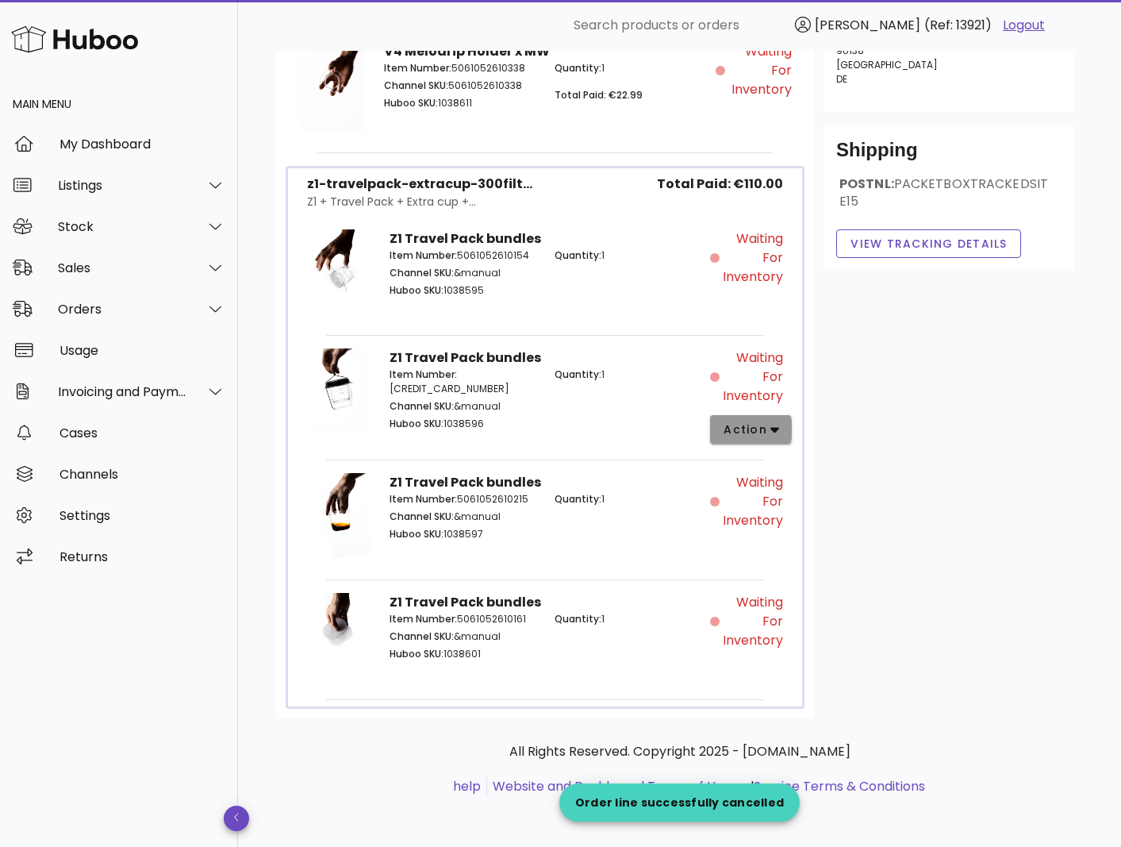
scroll to position [429, 0]
click at [770, 432] on icon "button" at bounding box center [774, 429] width 9 height 14
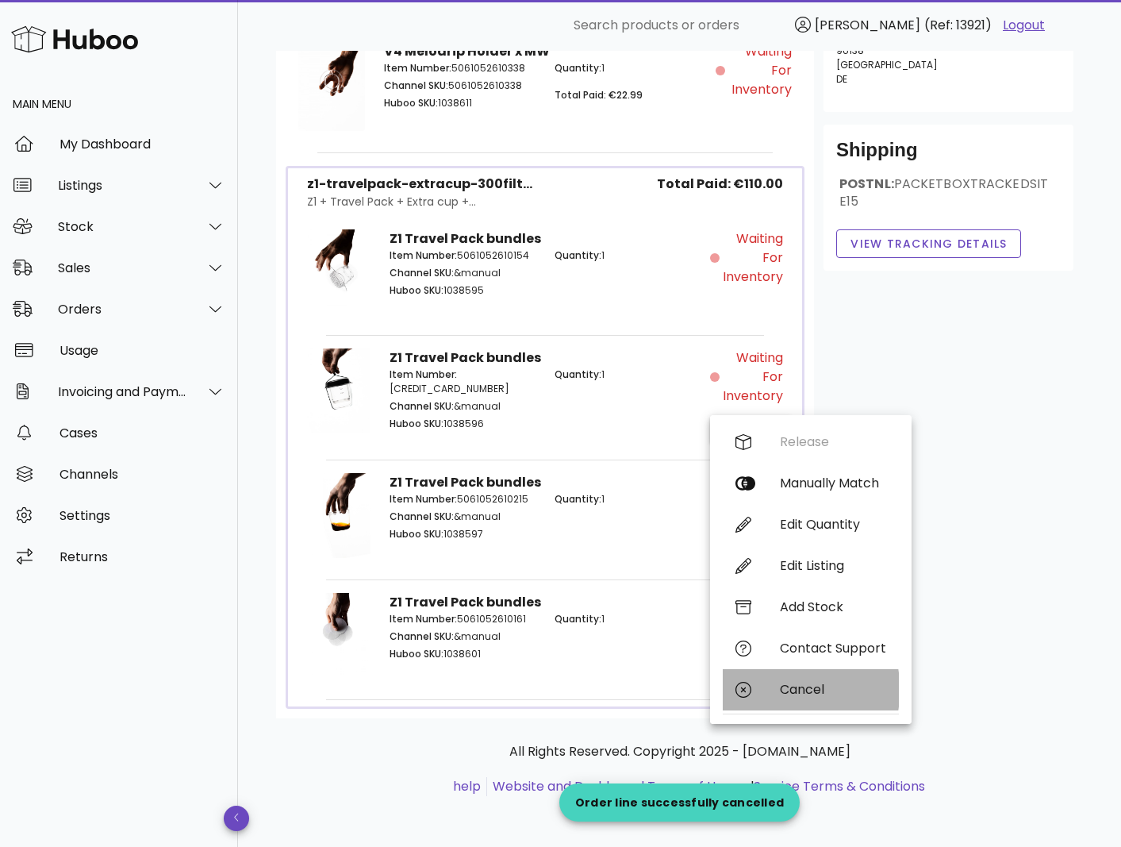
click at [792, 680] on div "Cancel" at bounding box center [811, 689] width 176 height 41
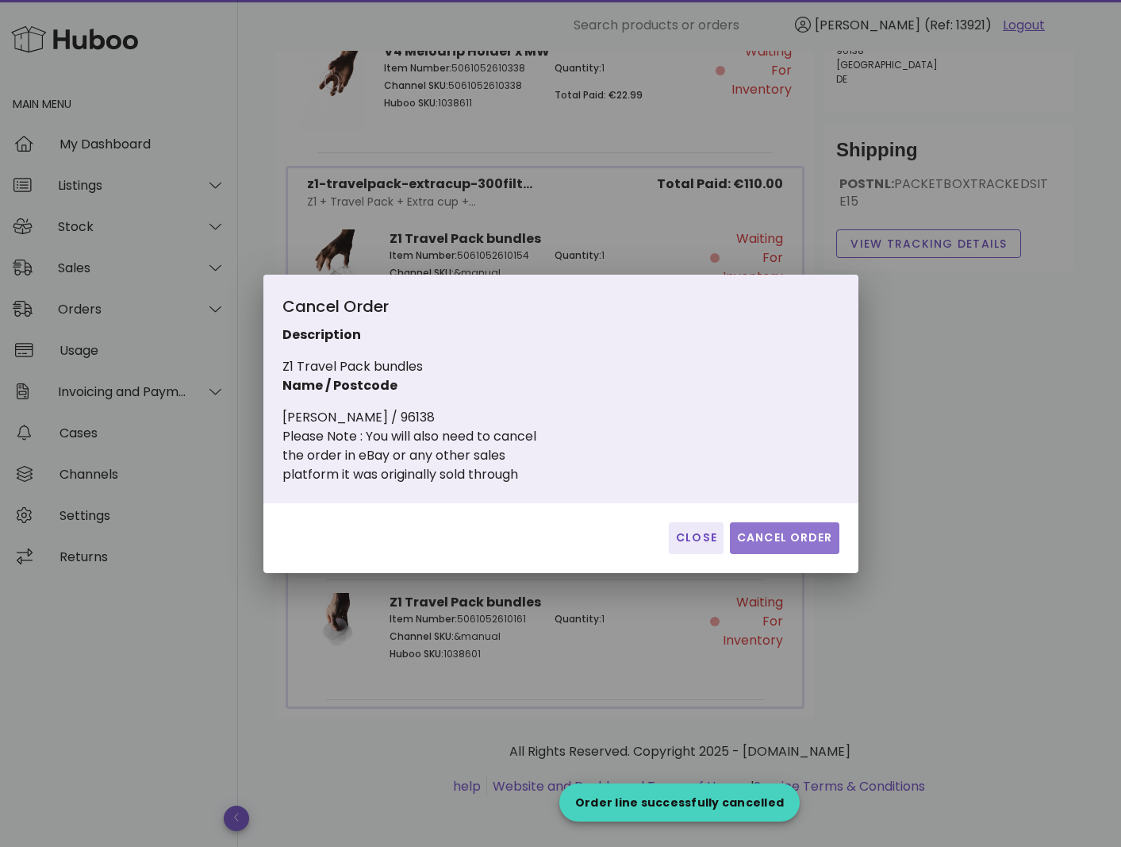
click at [778, 544] on span "Cancel Order" at bounding box center [784, 537] width 97 height 17
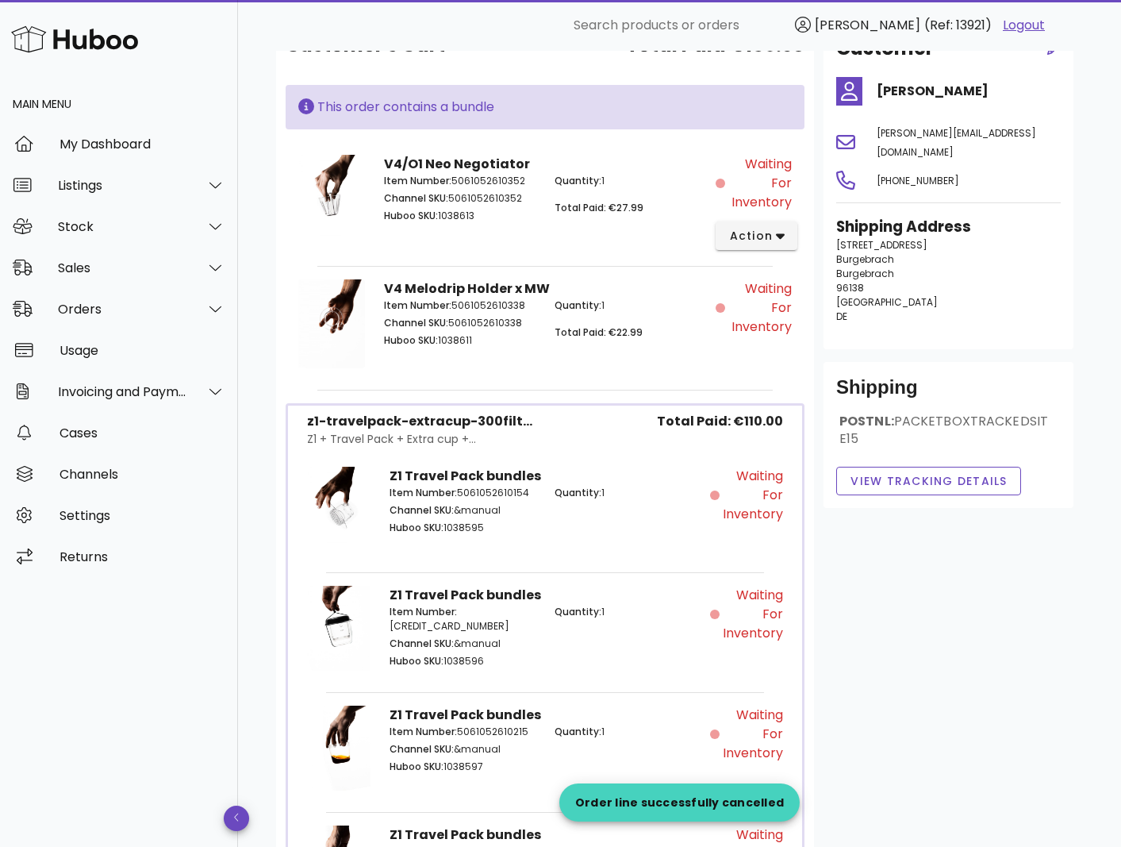
scroll to position [106, 0]
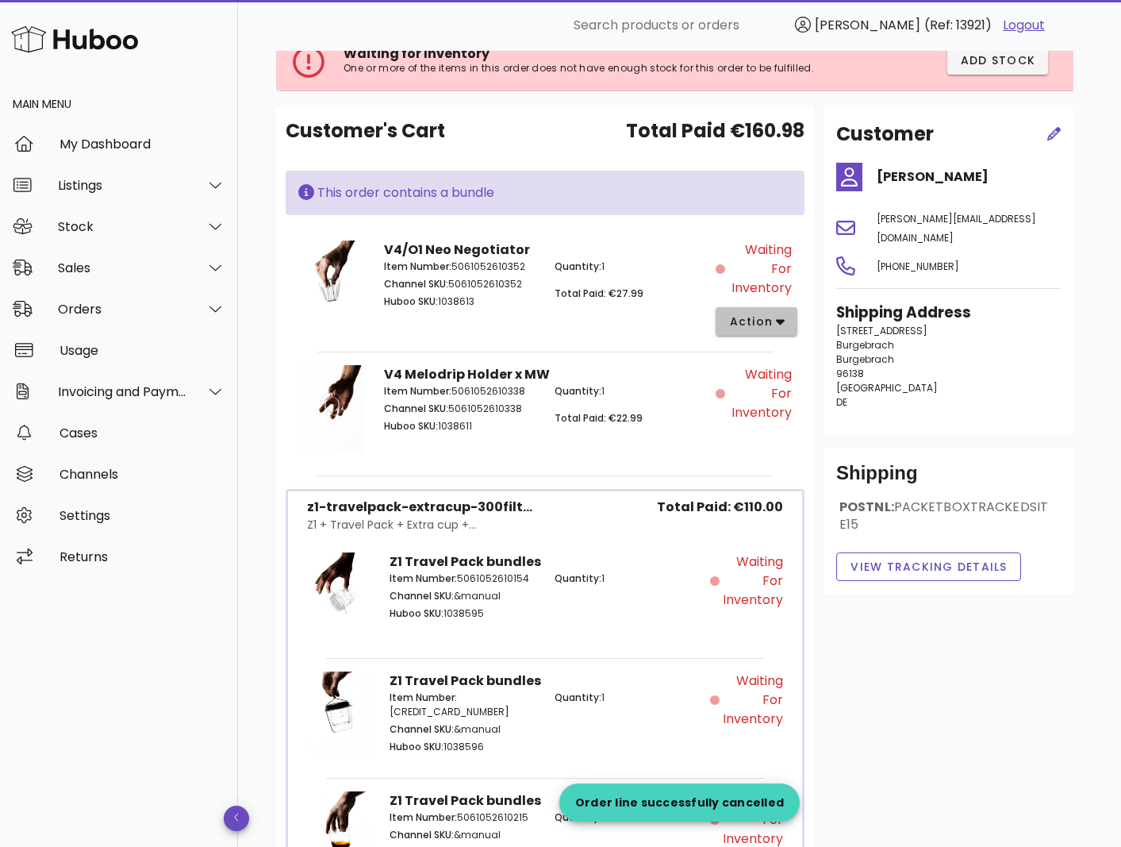
click at [776, 324] on icon "button" at bounding box center [780, 321] width 9 height 14
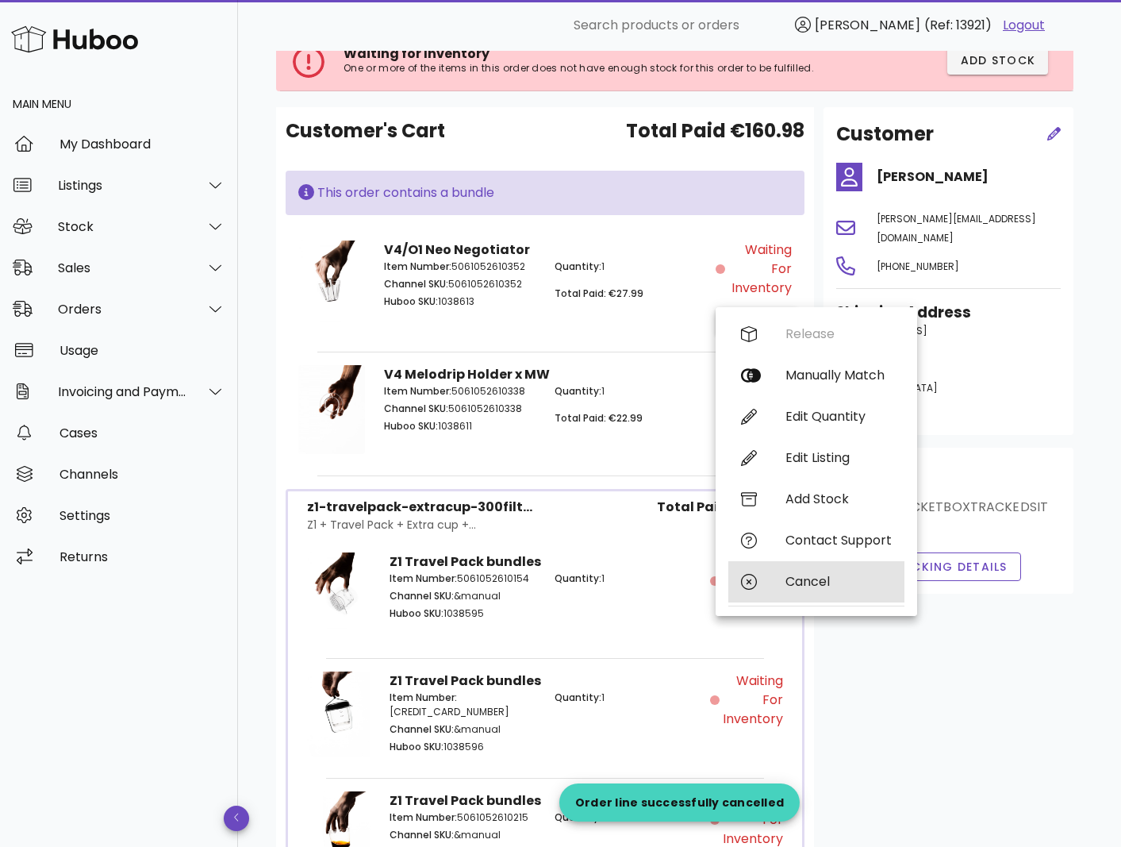
click at [833, 599] on div "Cancel" at bounding box center [816, 581] width 176 height 41
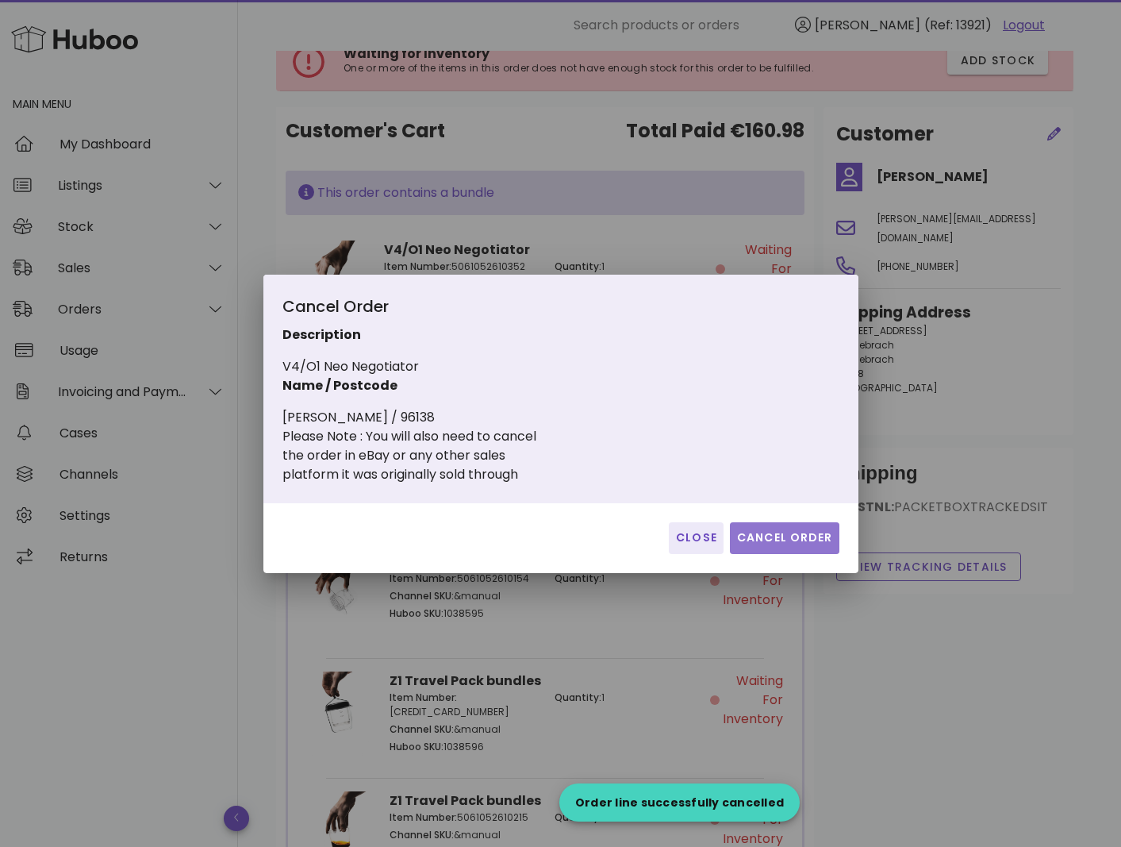
click at [758, 536] on span "Cancel Order" at bounding box center [784, 537] width 97 height 17
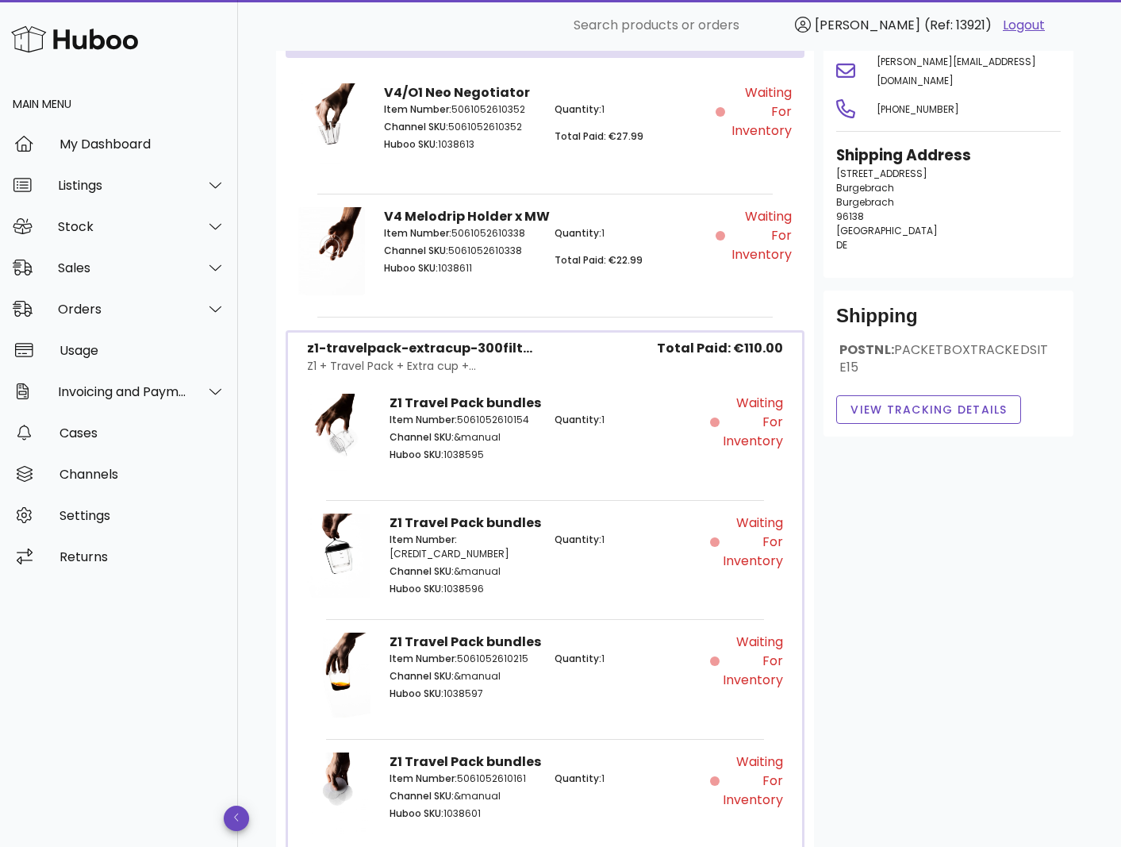
scroll to position [175, 0]
